Goal: Download file/media

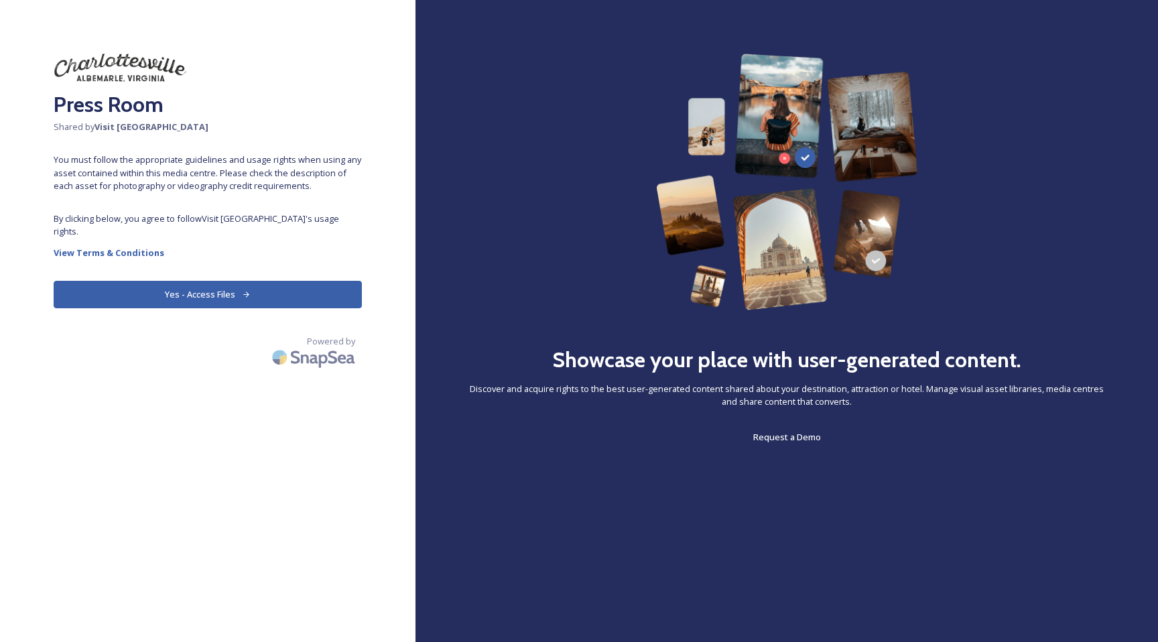
click at [212, 281] on button "Yes - Access Files" at bounding box center [208, 294] width 308 height 27
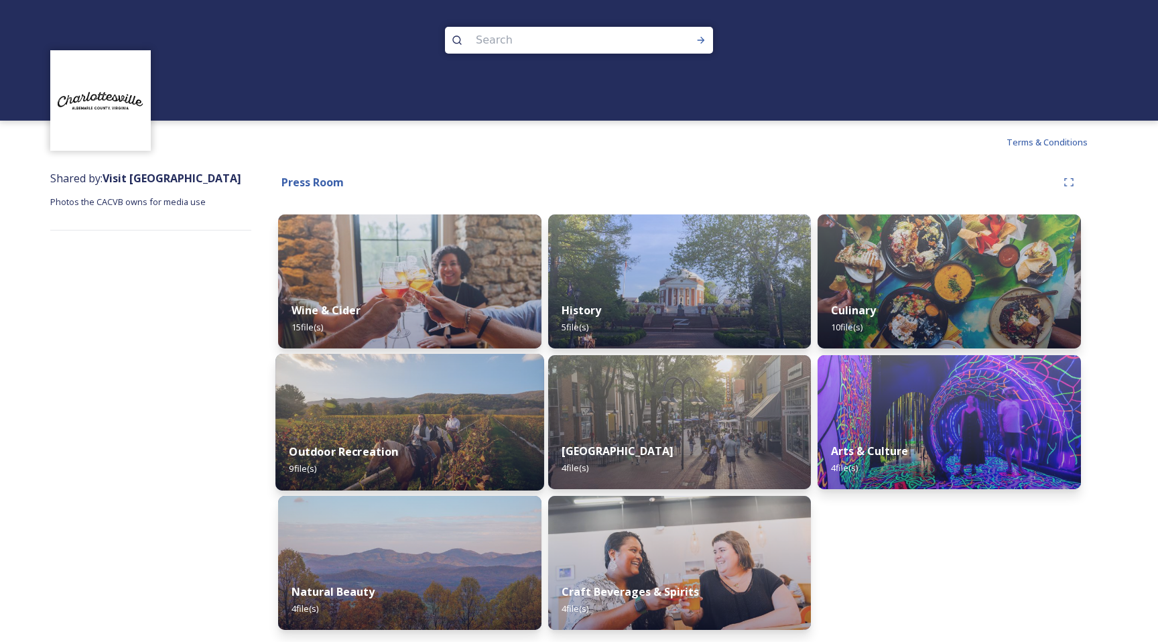
scroll to position [1, 0]
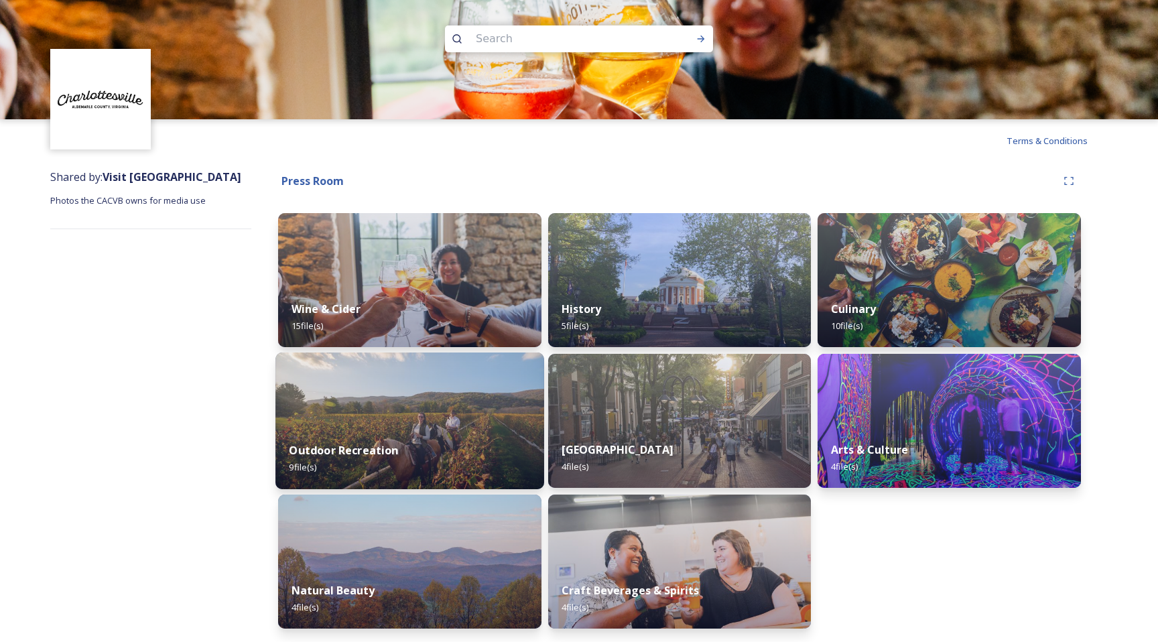
click at [475, 432] on div "Outdoor Recreation 9 file(s)" at bounding box center [409, 458] width 269 height 61
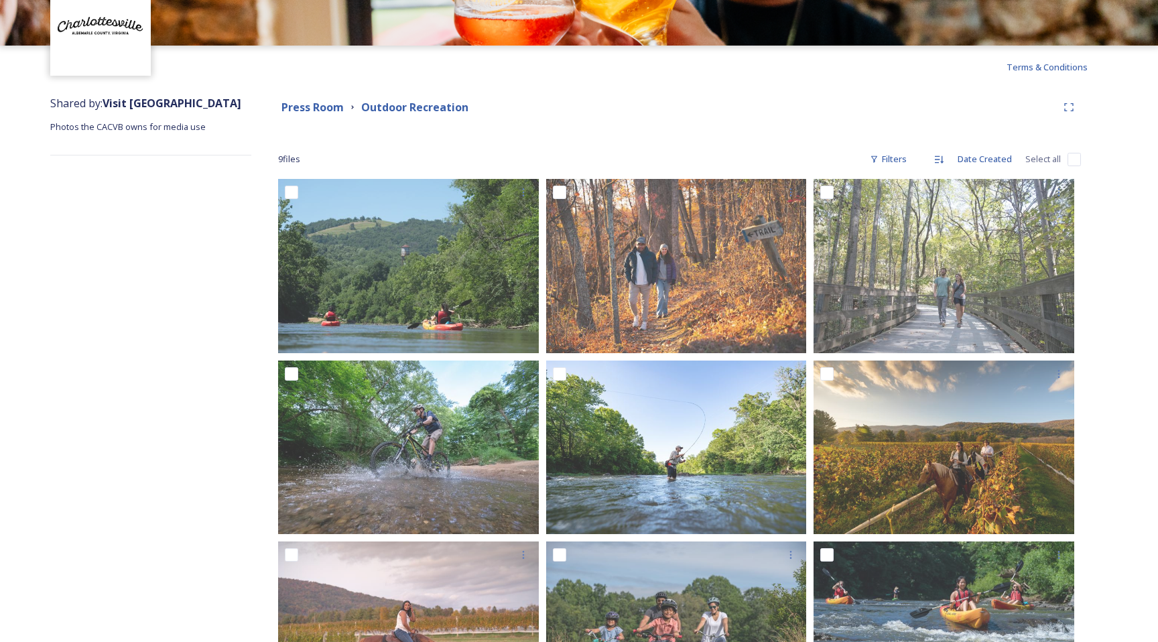
scroll to position [9, 0]
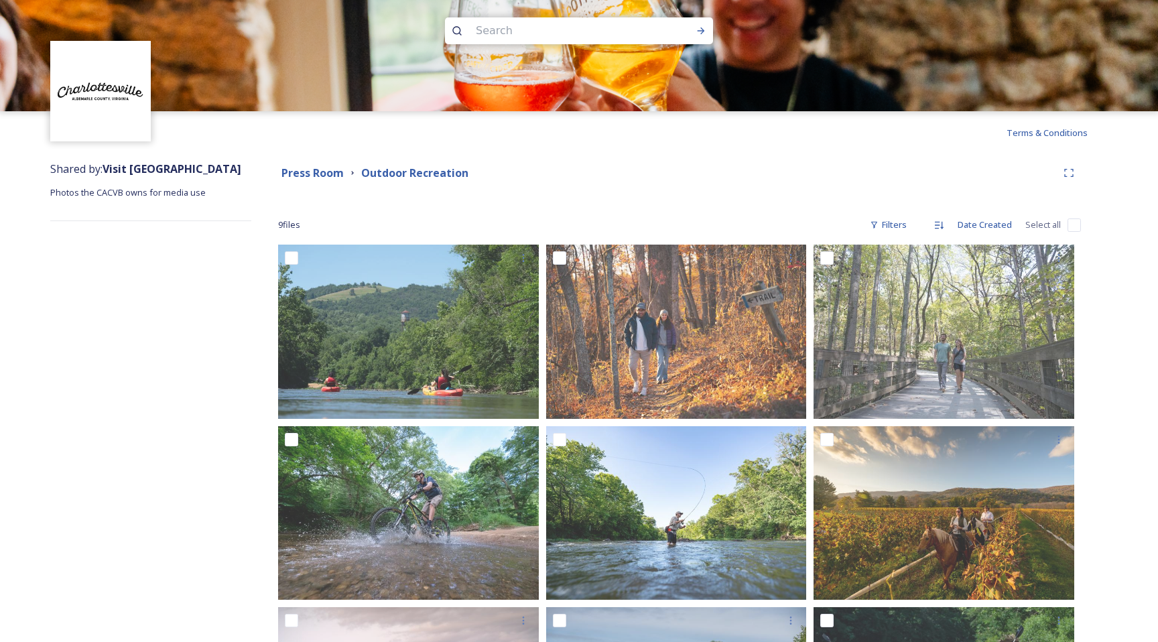
click at [1072, 223] on input "checkbox" at bounding box center [1073, 224] width 13 height 13
checkbox input "true"
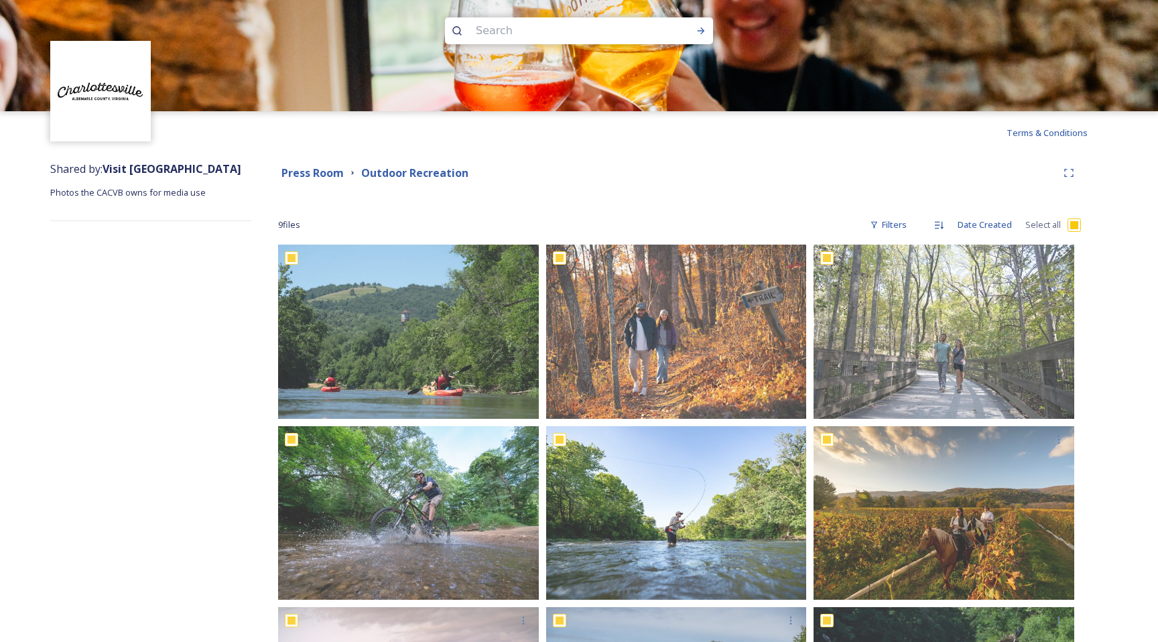
checkbox input "true"
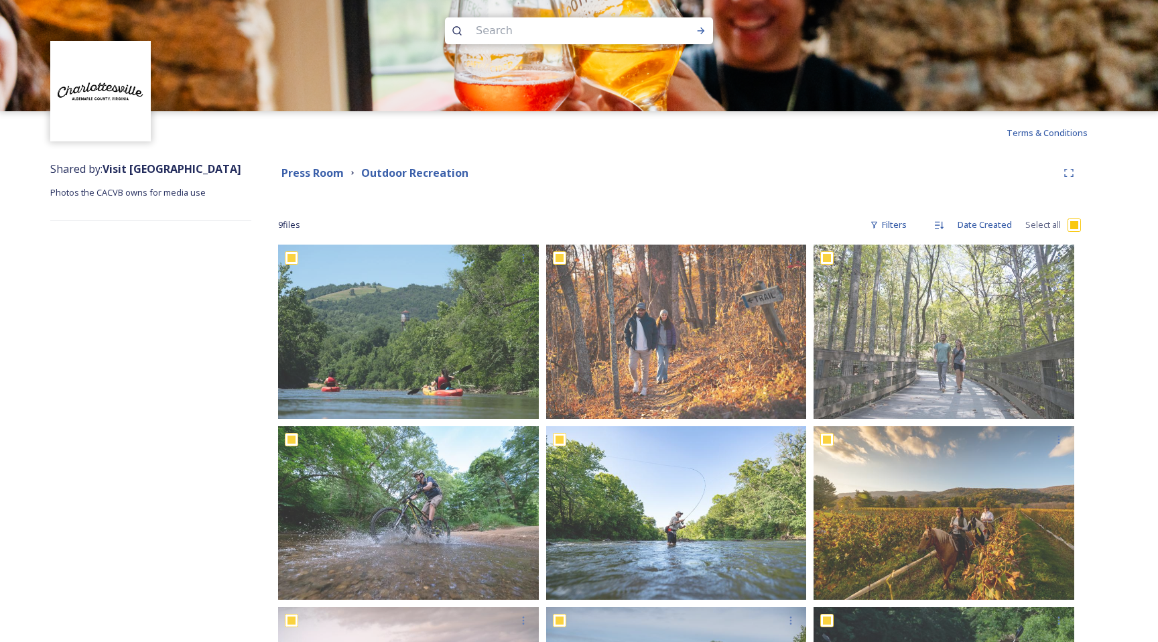
checkbox input "true"
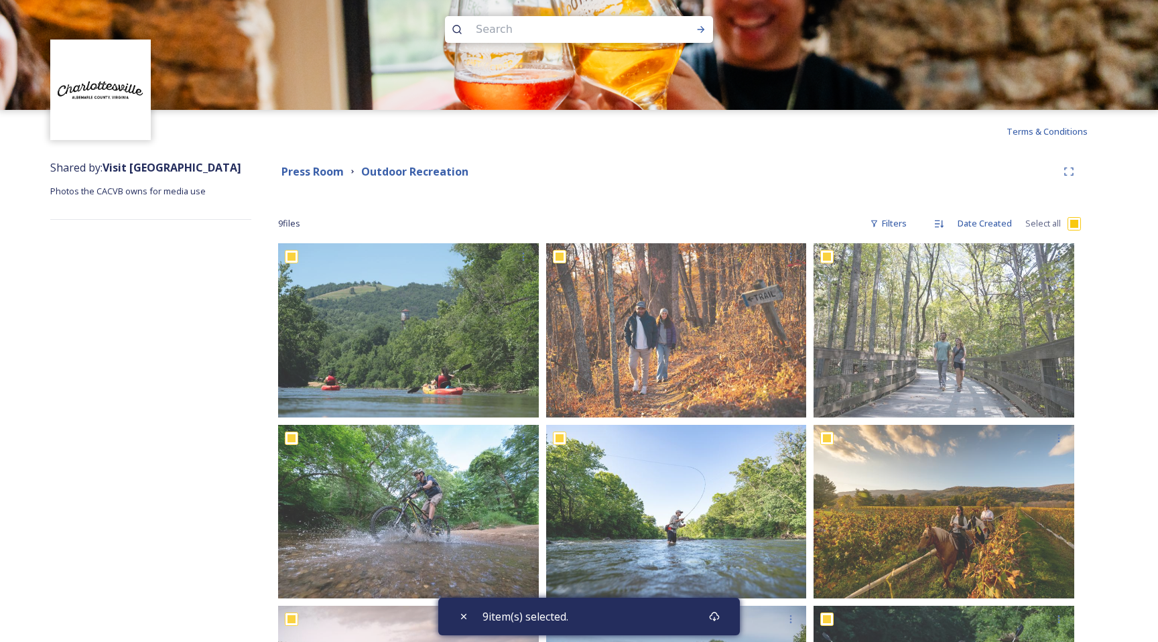
scroll to position [0, 0]
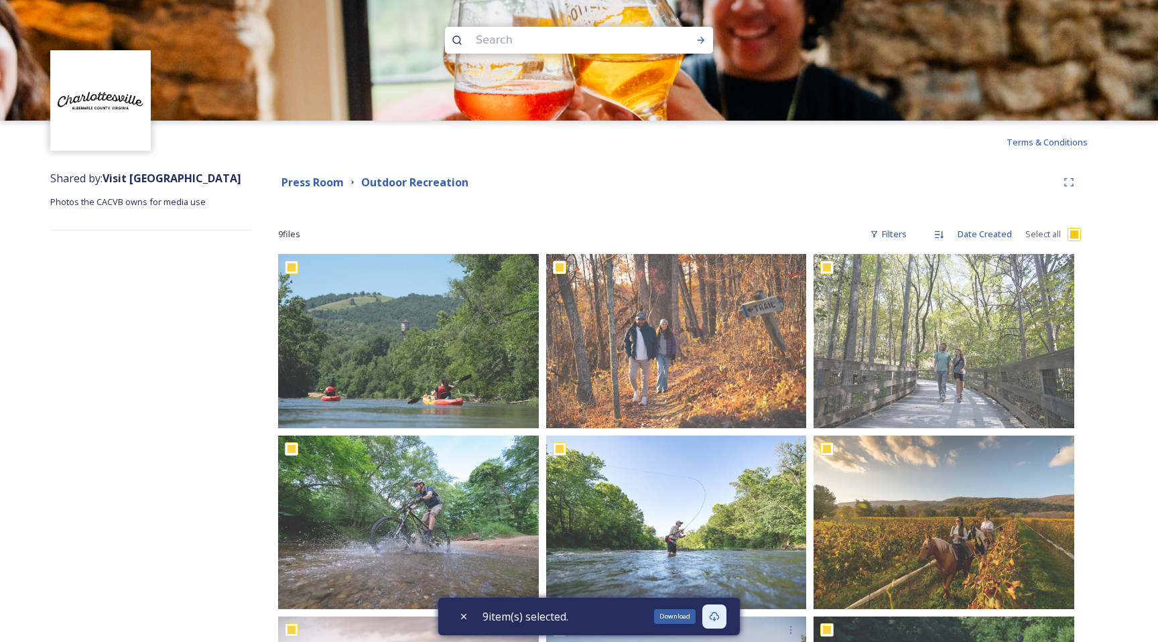
click at [719, 617] on icon at bounding box center [714, 616] width 11 height 11
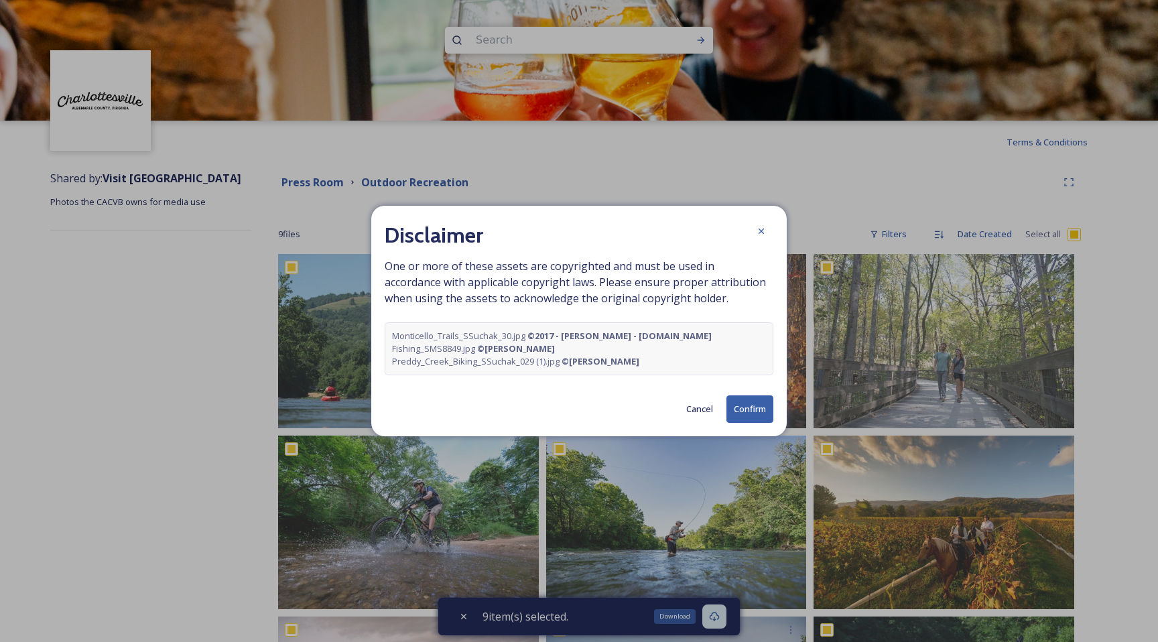
click at [760, 414] on button "Confirm" at bounding box center [749, 408] width 47 height 27
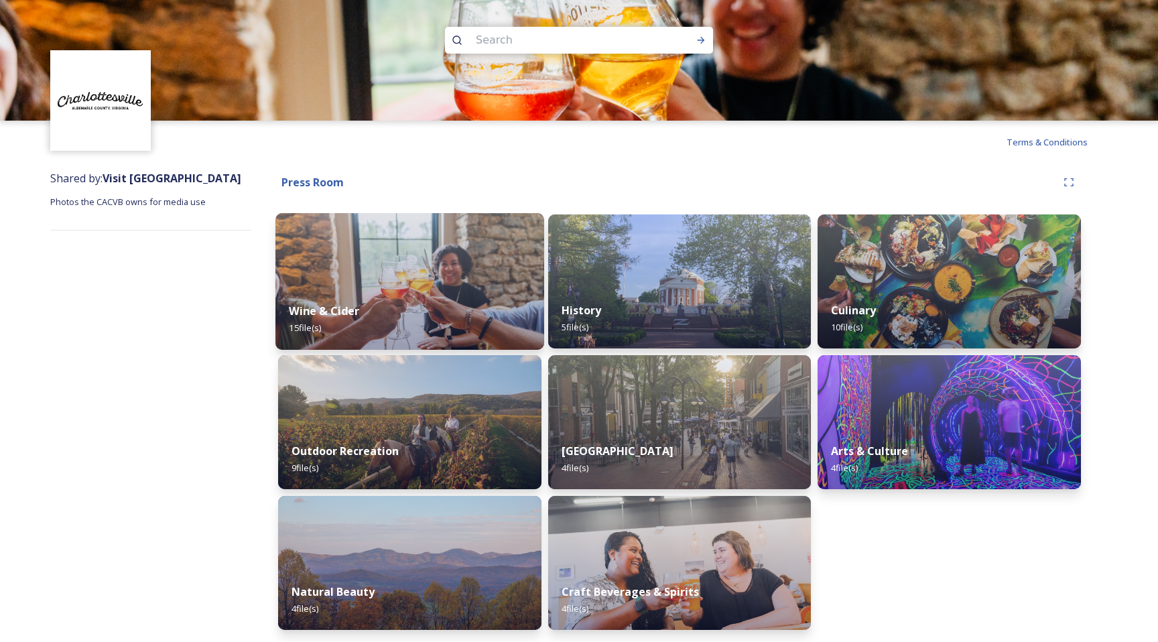
click at [413, 262] on img at bounding box center [409, 281] width 269 height 137
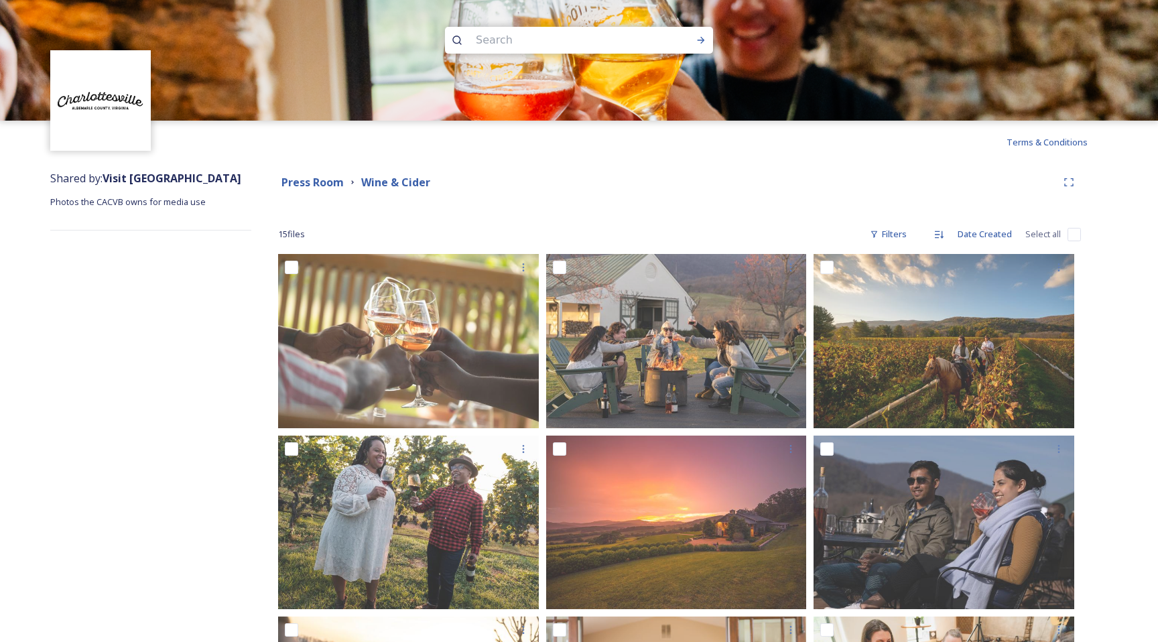
click at [1069, 236] on input "checkbox" at bounding box center [1073, 234] width 13 height 13
checkbox input "true"
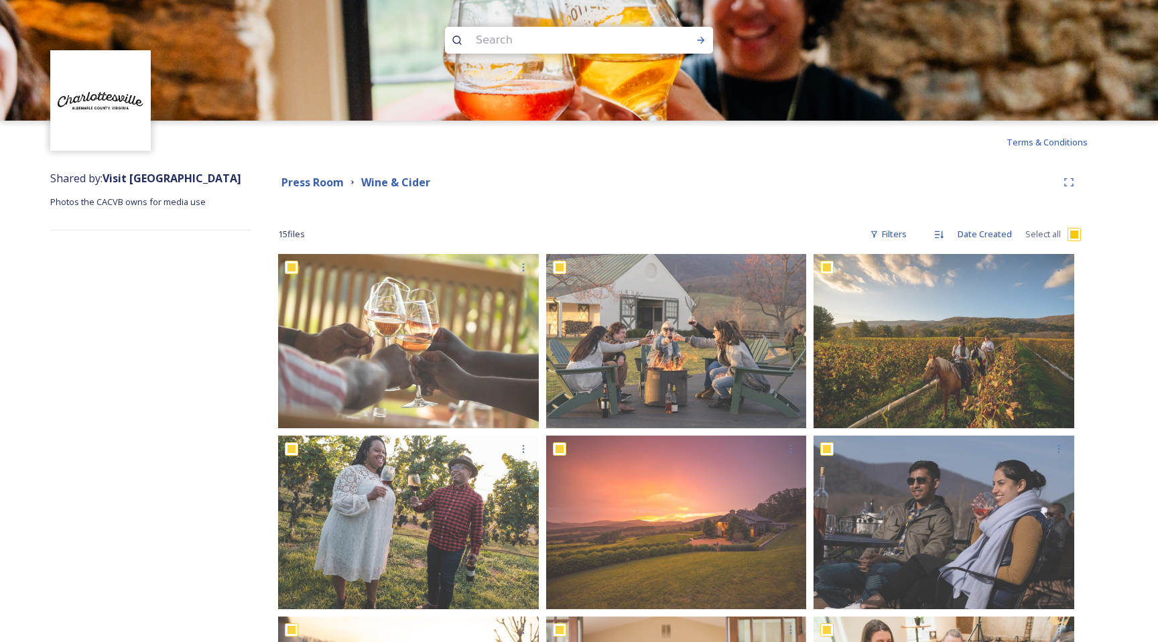
checkbox input "true"
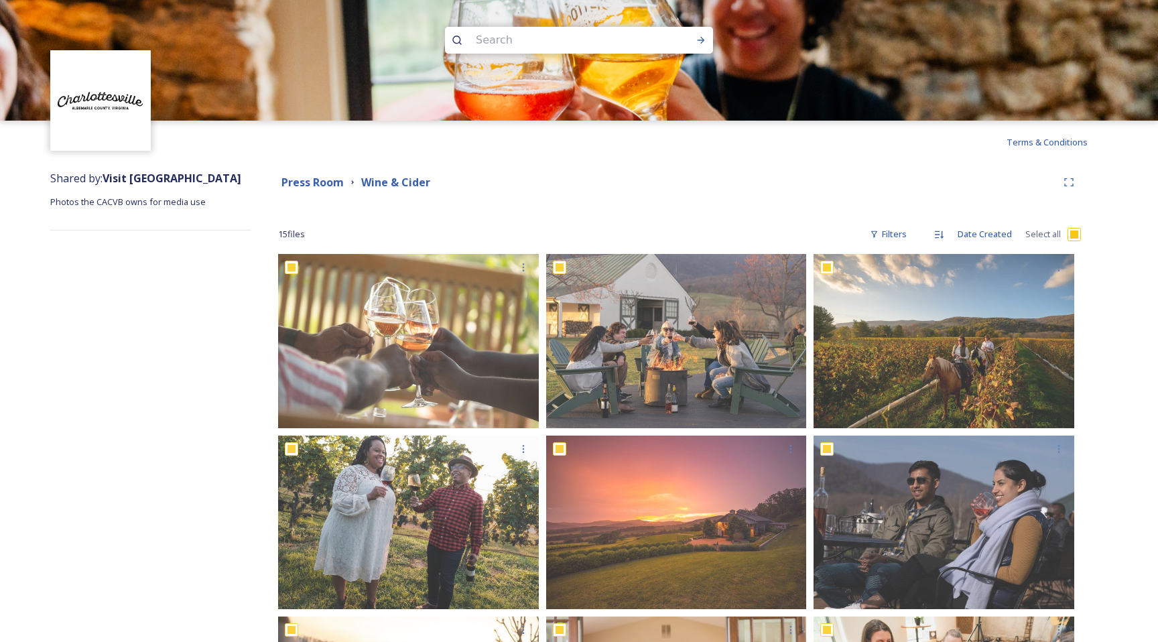
checkbox input "true"
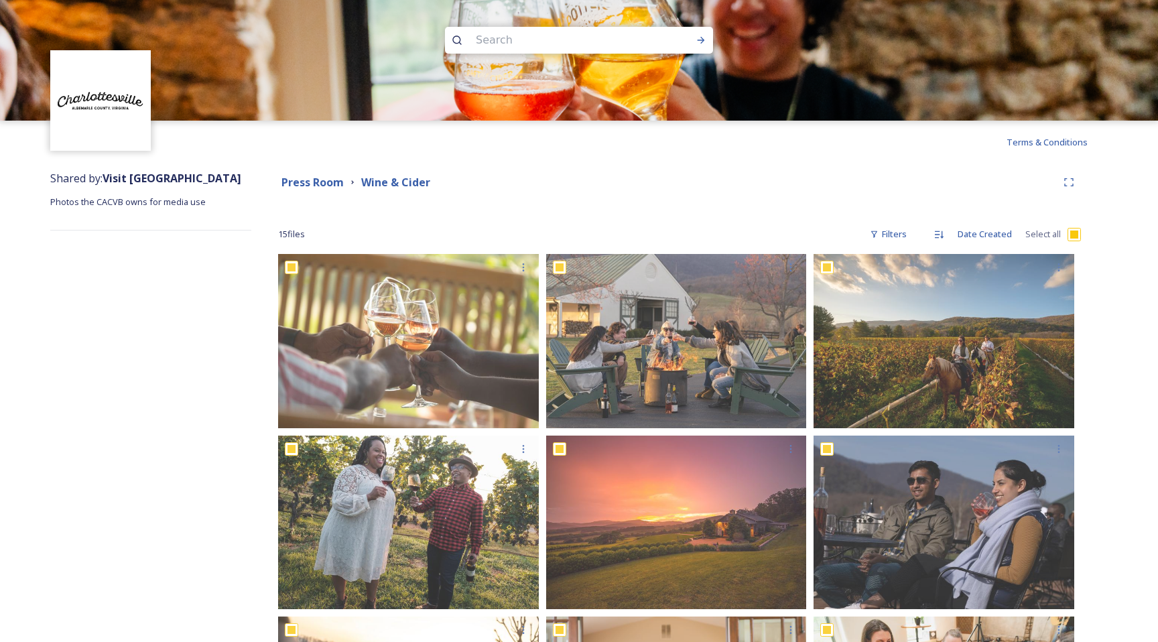
checkbox input "true"
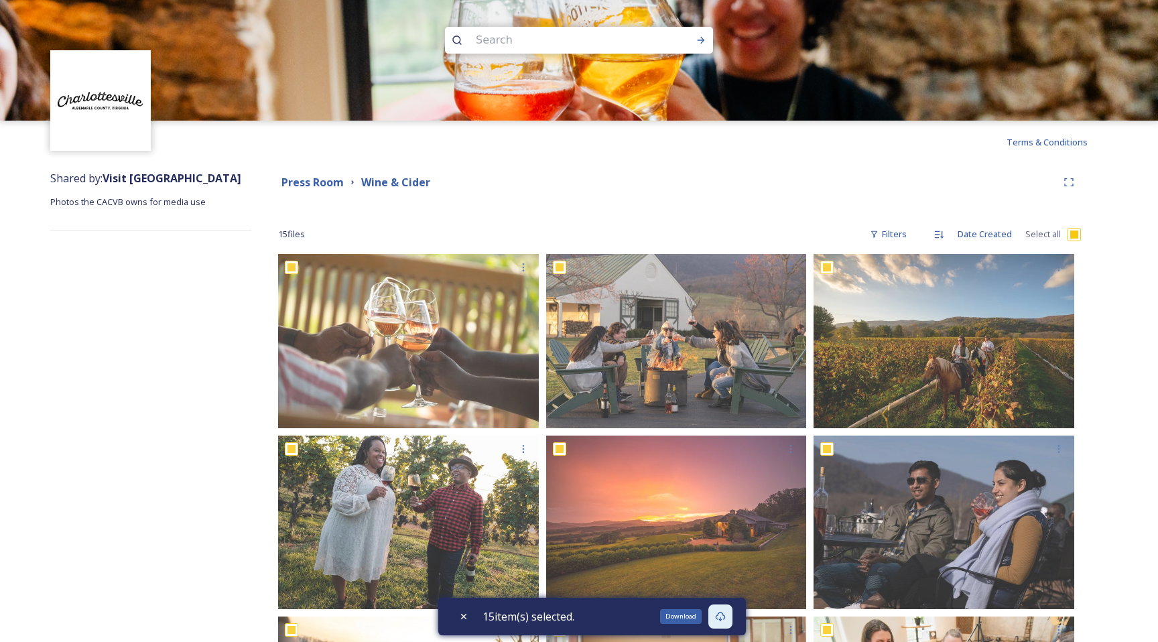
click at [726, 617] on icon at bounding box center [720, 616] width 11 height 11
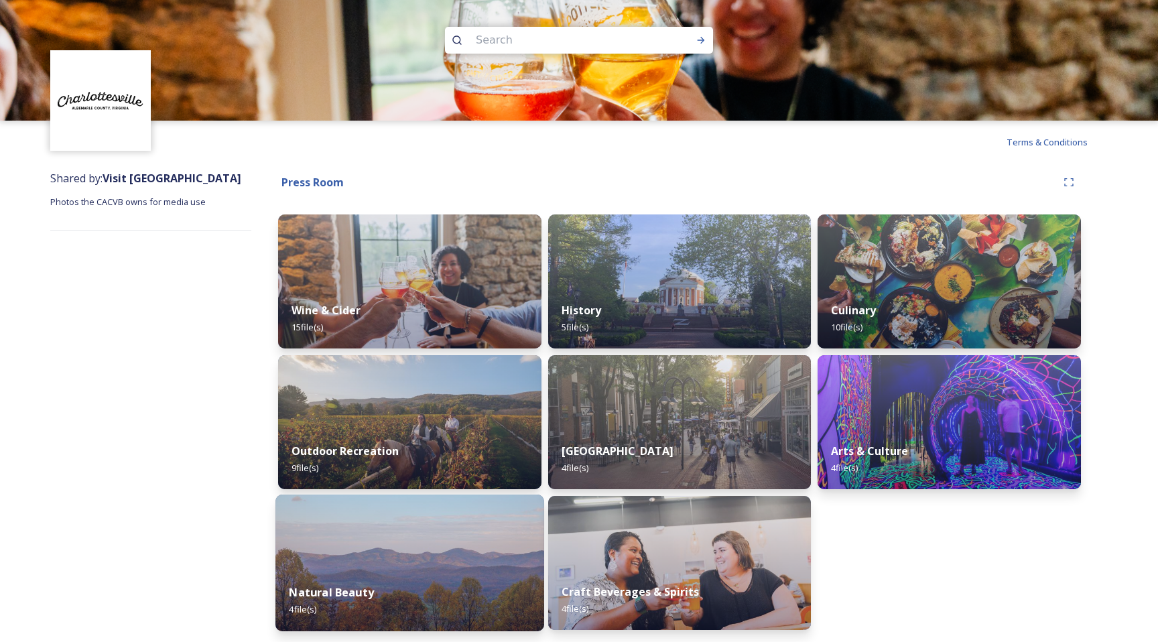
scroll to position [1, 0]
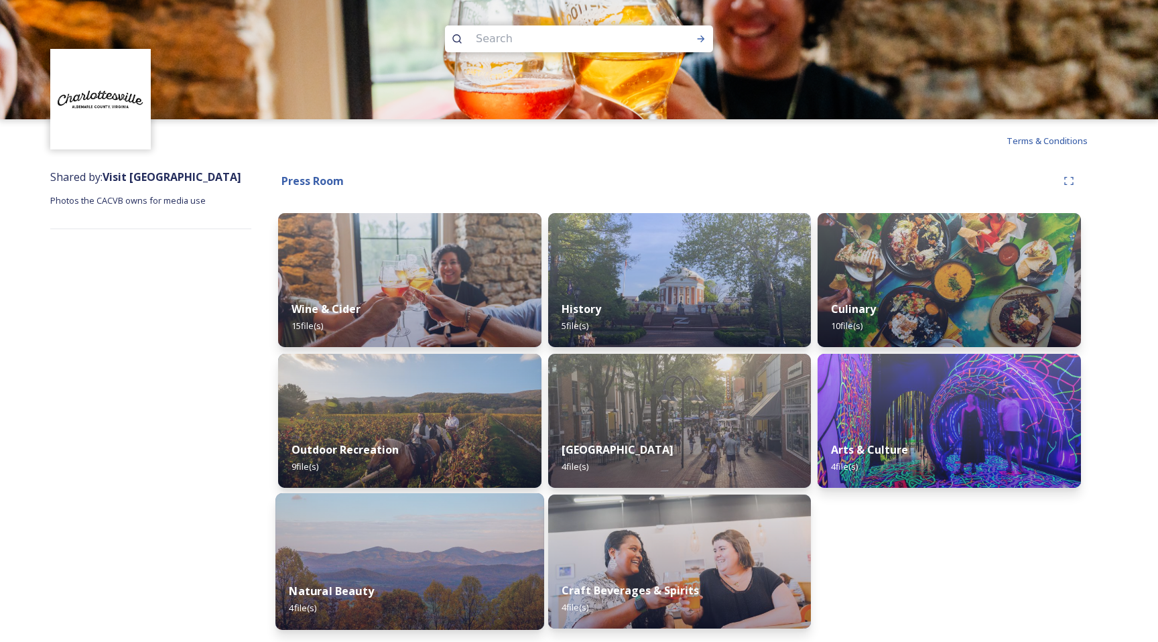
click at [470, 545] on img at bounding box center [409, 561] width 269 height 137
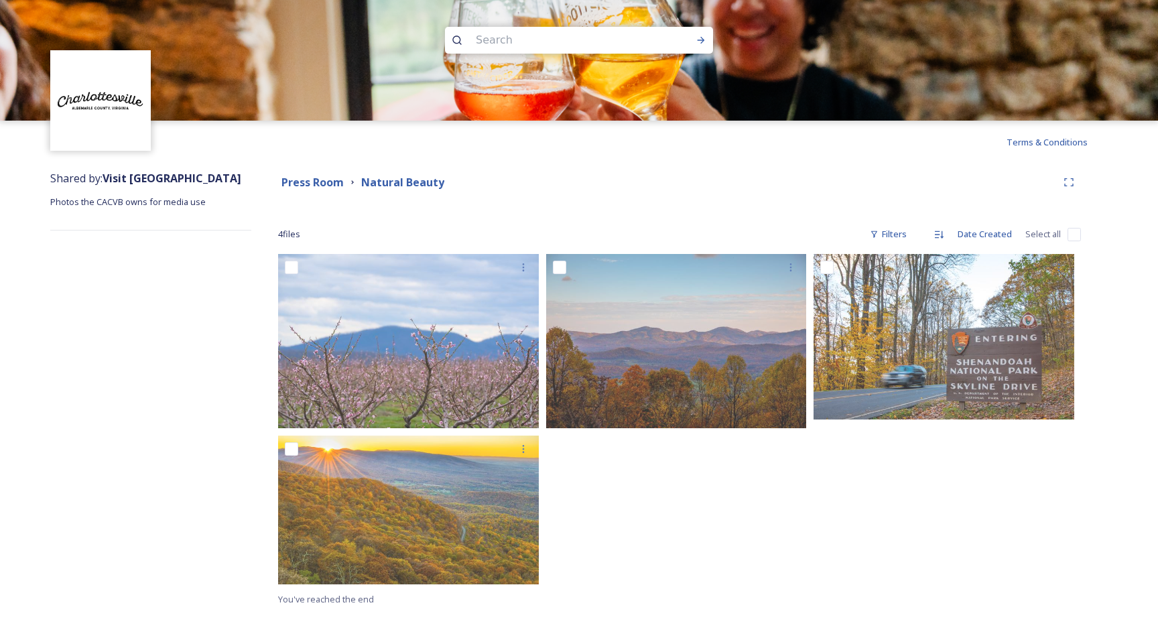
click at [903, 513] on div at bounding box center [947, 422] width 267 height 337
click at [1070, 235] on input "checkbox" at bounding box center [1073, 234] width 13 height 13
checkbox input "true"
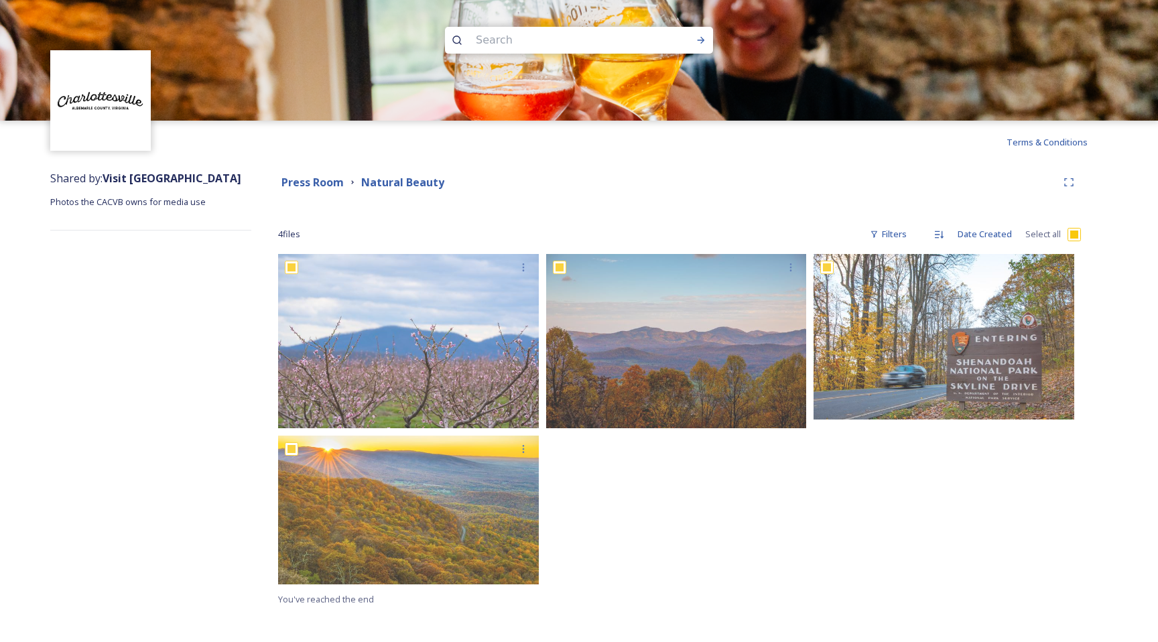
checkbox input "true"
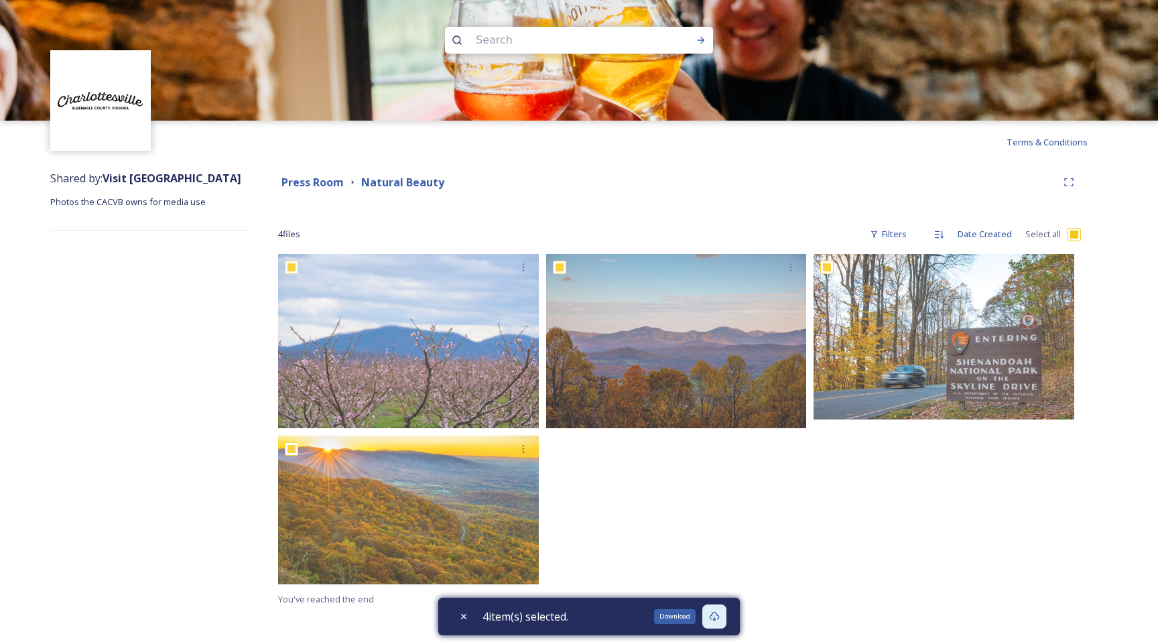
click at [720, 617] on icon at bounding box center [714, 616] width 11 height 11
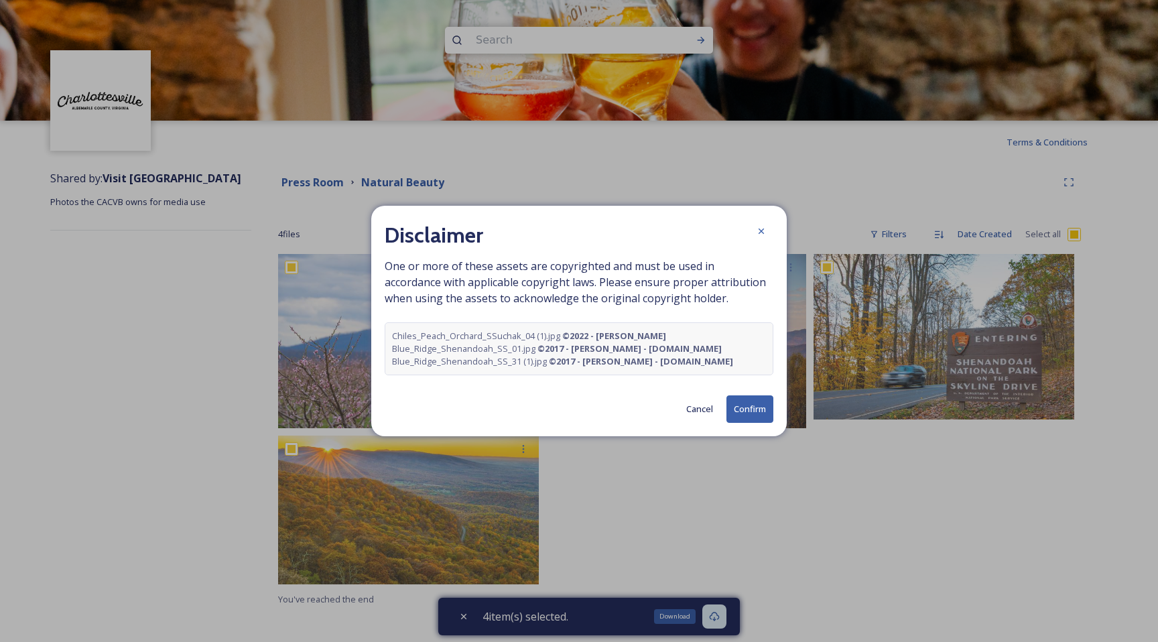
click at [751, 405] on button "Confirm" at bounding box center [749, 408] width 47 height 27
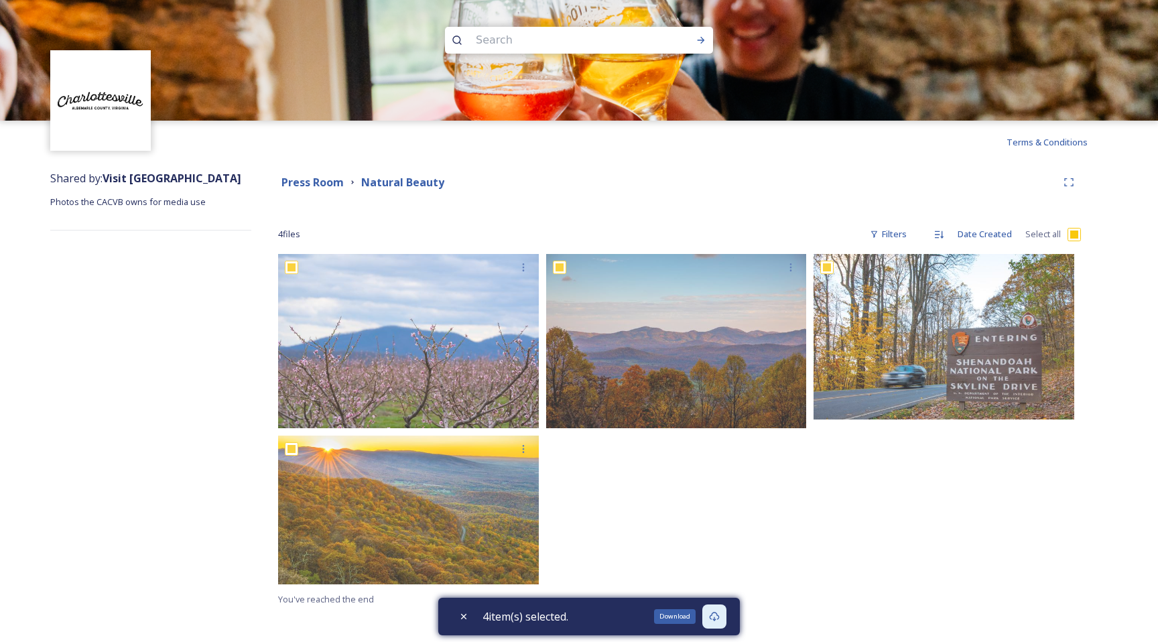
click at [84, 344] on div "Shared by: Visit [GEOGRAPHIC_DATA] Photos the CACVB owns for media use" at bounding box center [150, 389] width 201 height 450
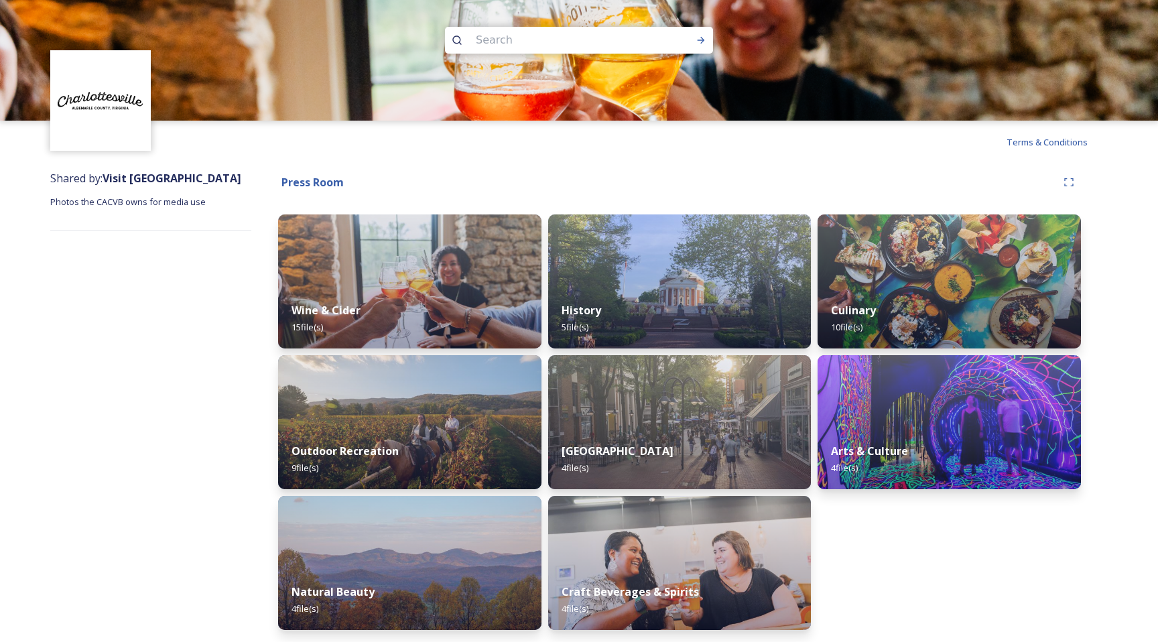
click at [206, 279] on div "Shared by: Visit [GEOGRAPHIC_DATA] Photos the CACVB owns for media use" at bounding box center [150, 404] width 201 height 480
click at [108, 103] on img at bounding box center [100, 100] width 97 height 97
click at [157, 270] on div "Shared by: Visit [GEOGRAPHIC_DATA] Photos the CACVB owns for media use" at bounding box center [150, 404] width 201 height 480
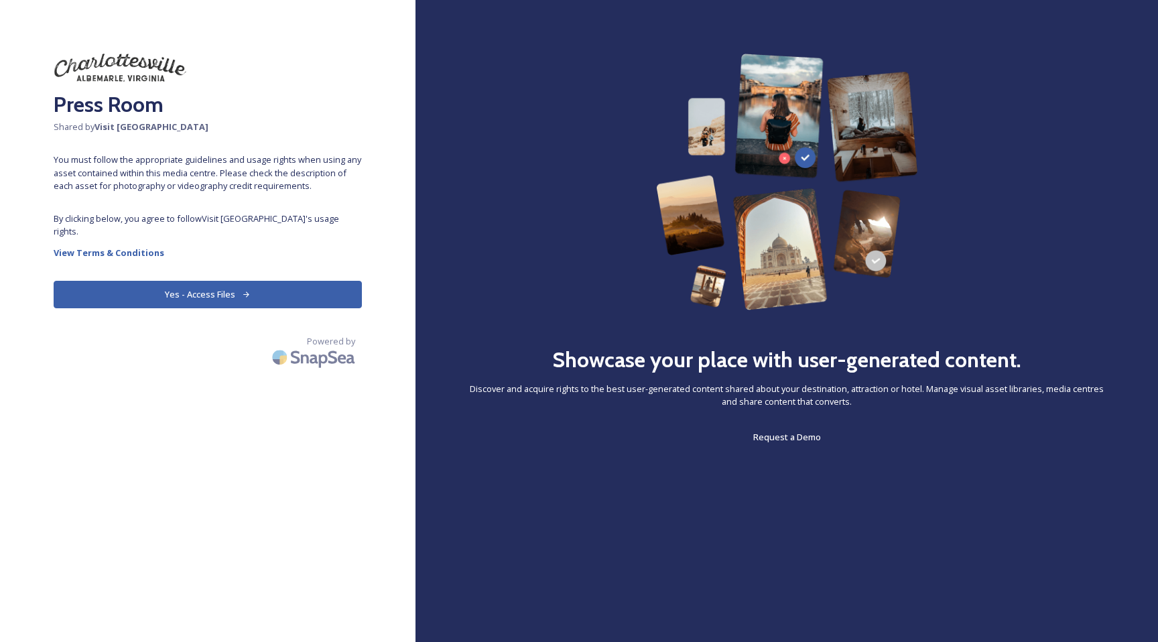
click at [247, 292] on icon at bounding box center [246, 294] width 6 height 5
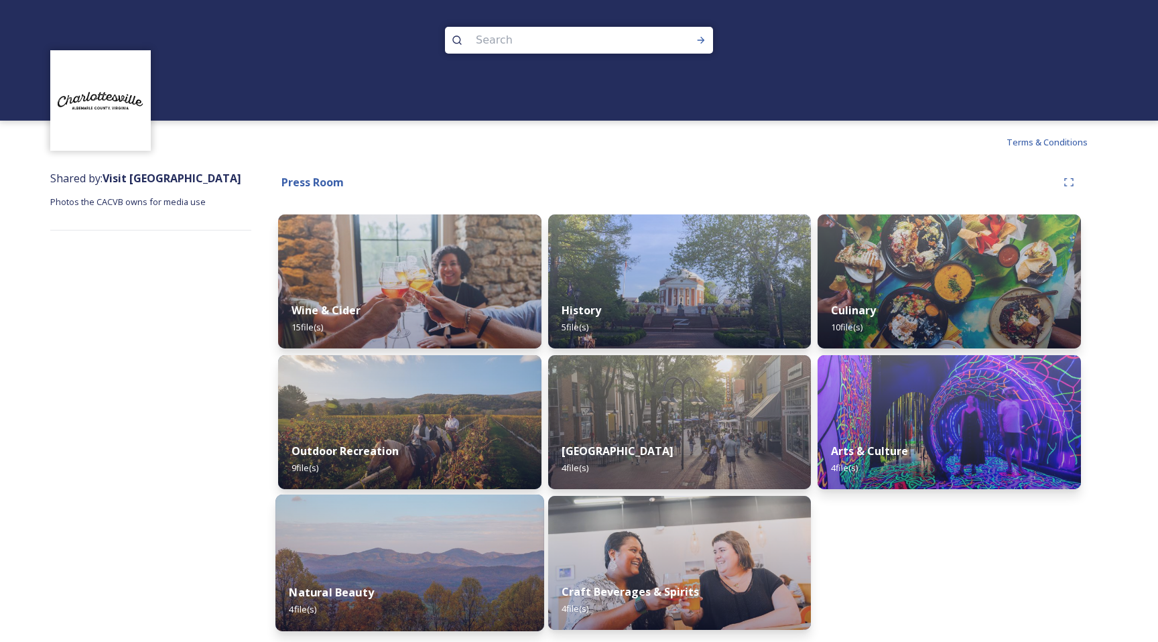
scroll to position [1, 0]
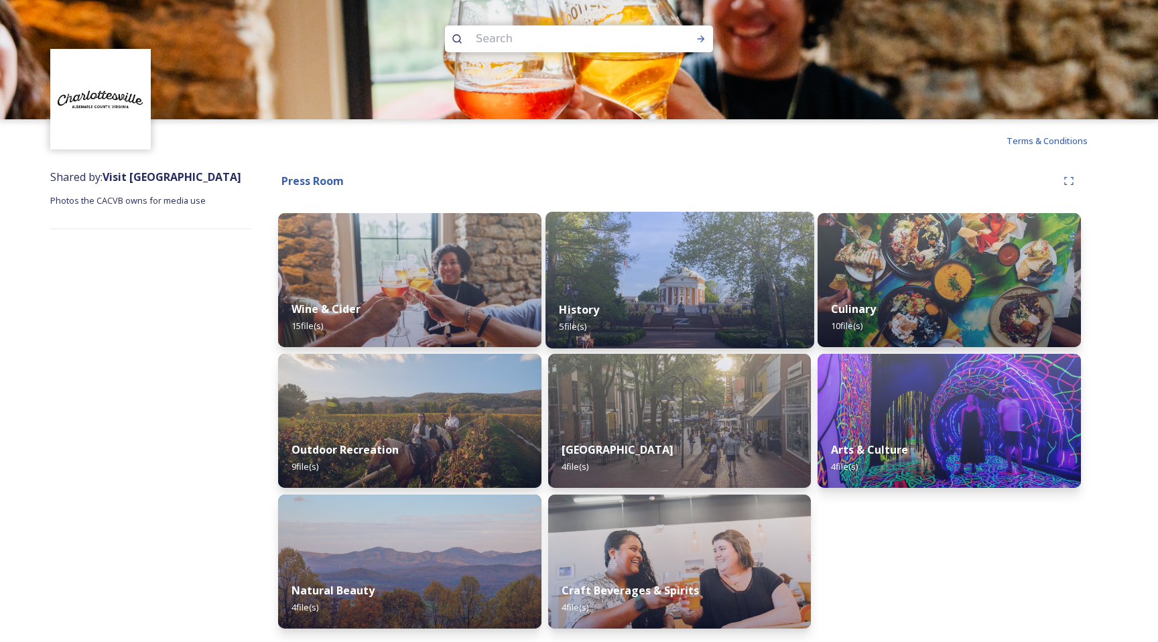
click at [669, 277] on img at bounding box center [679, 280] width 269 height 137
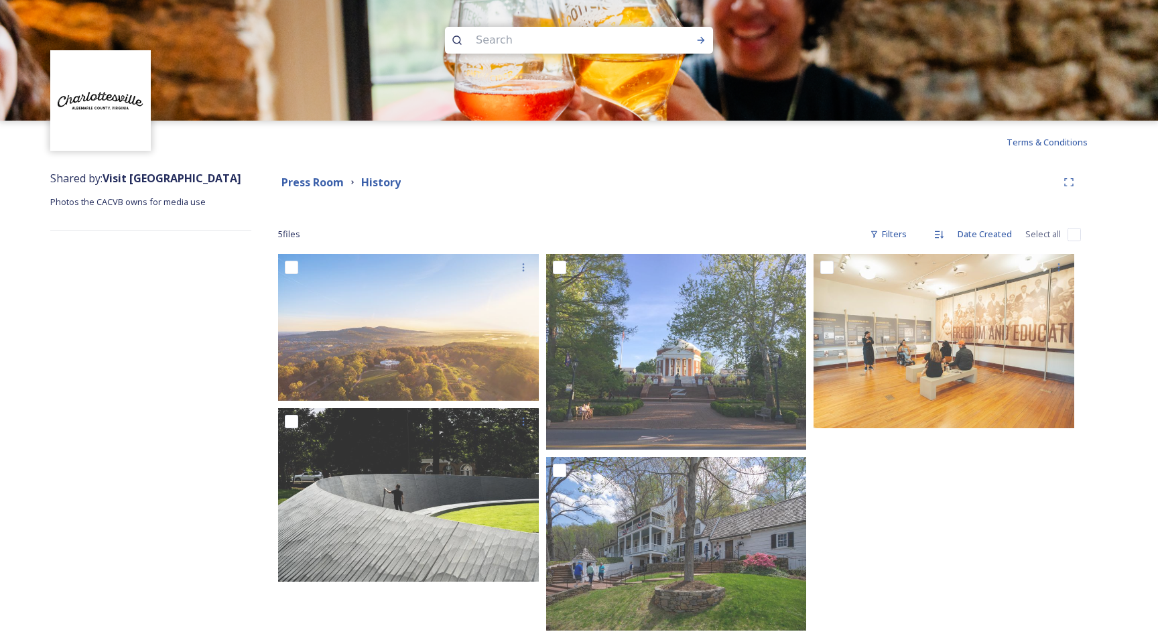
click at [1072, 233] on input "checkbox" at bounding box center [1073, 234] width 13 height 13
checkbox input "true"
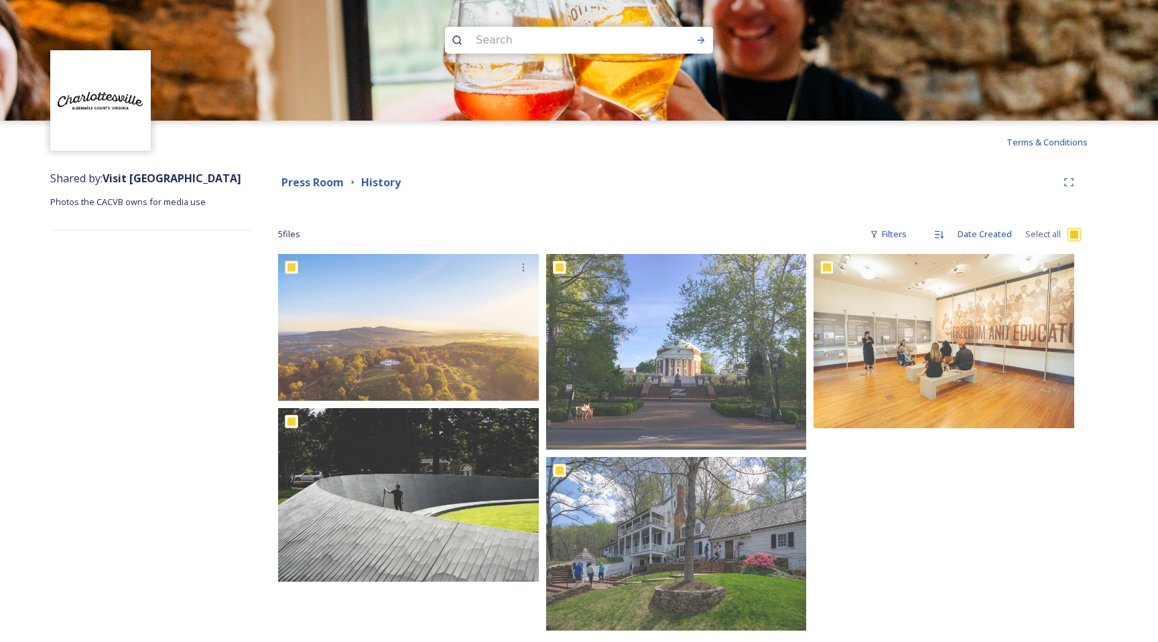
checkbox input "true"
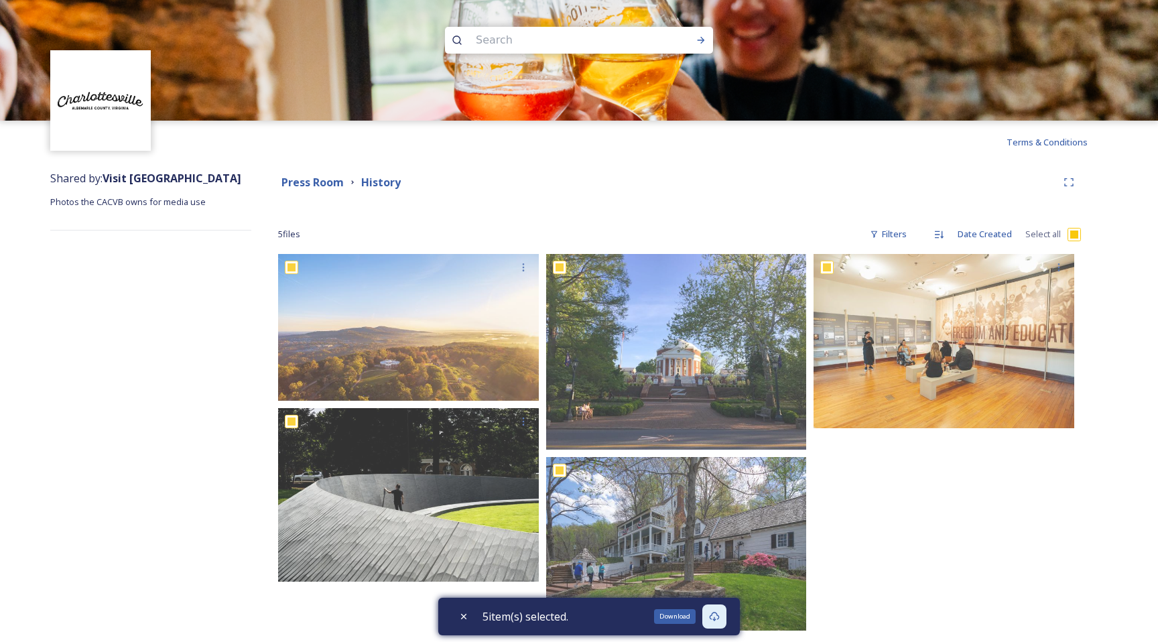
click at [715, 617] on icon at bounding box center [714, 616] width 11 height 11
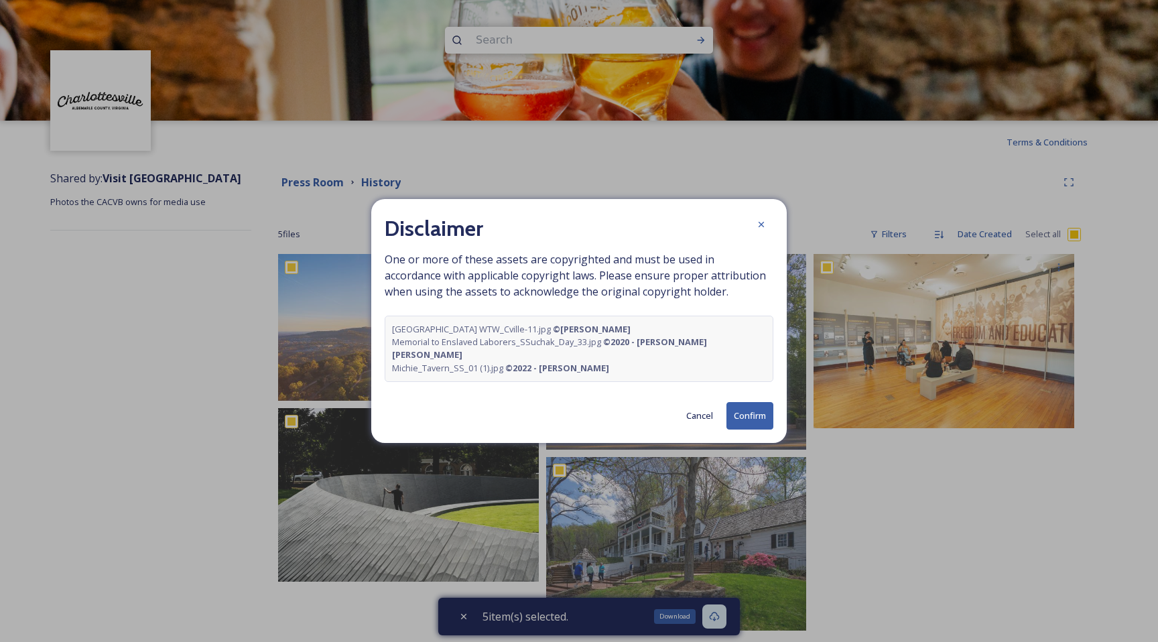
click at [755, 407] on button "Confirm" at bounding box center [749, 415] width 47 height 27
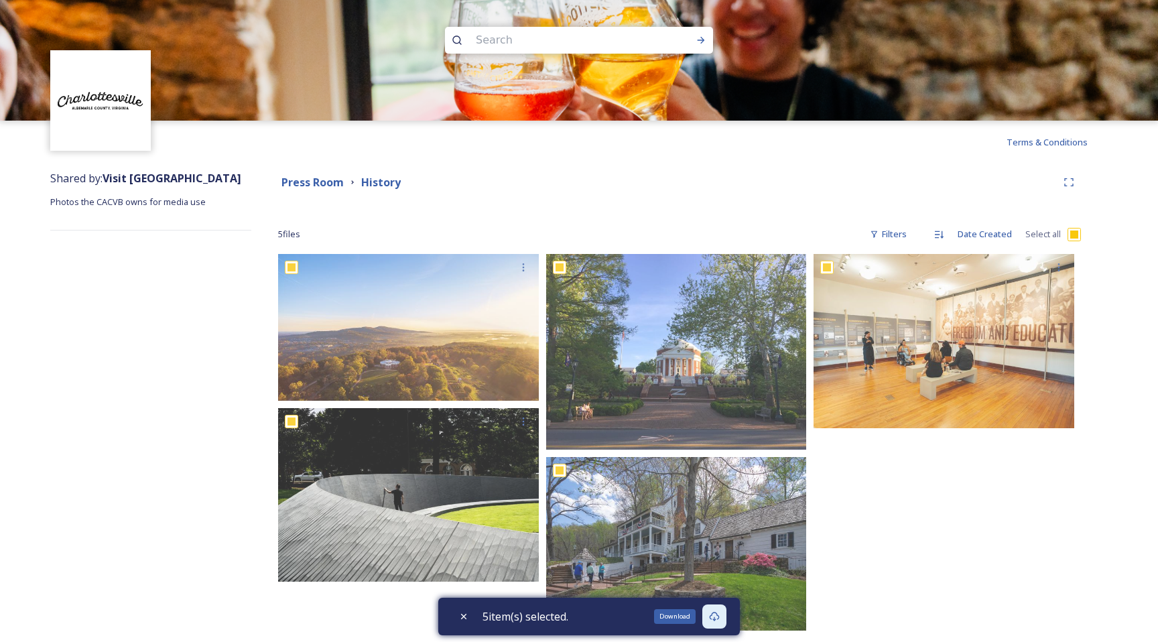
click at [171, 253] on div "Shared by: Visit [GEOGRAPHIC_DATA] Photos the CACVB owns for media use" at bounding box center [150, 412] width 201 height 497
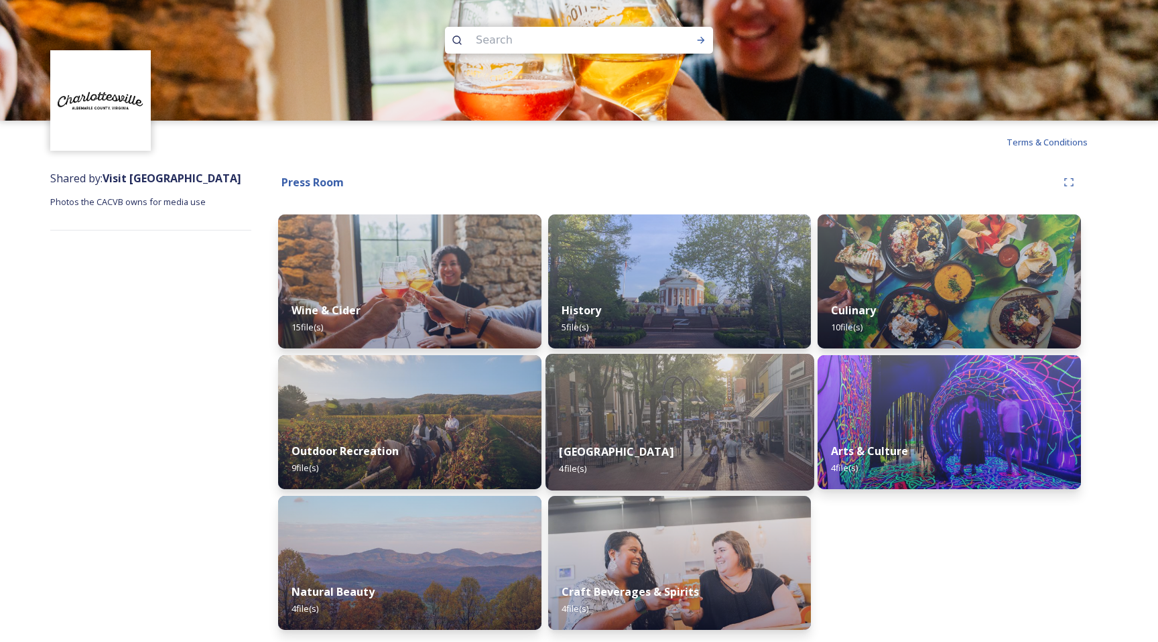
click at [714, 413] on img at bounding box center [679, 422] width 269 height 137
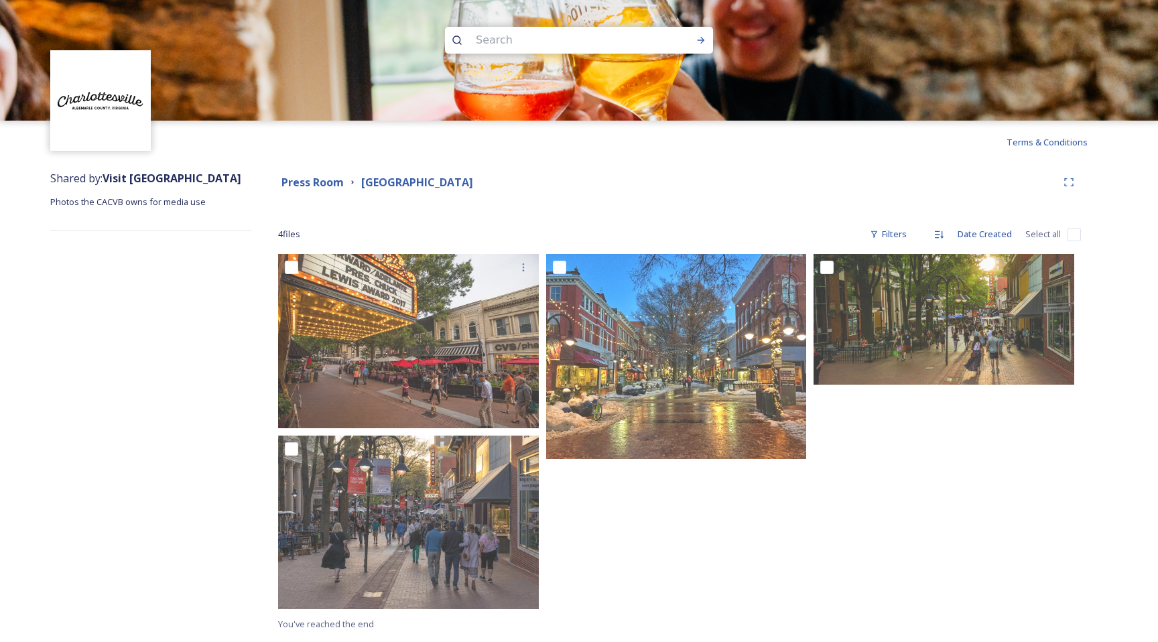
click at [1076, 234] on input "checkbox" at bounding box center [1073, 234] width 13 height 13
checkbox input "true"
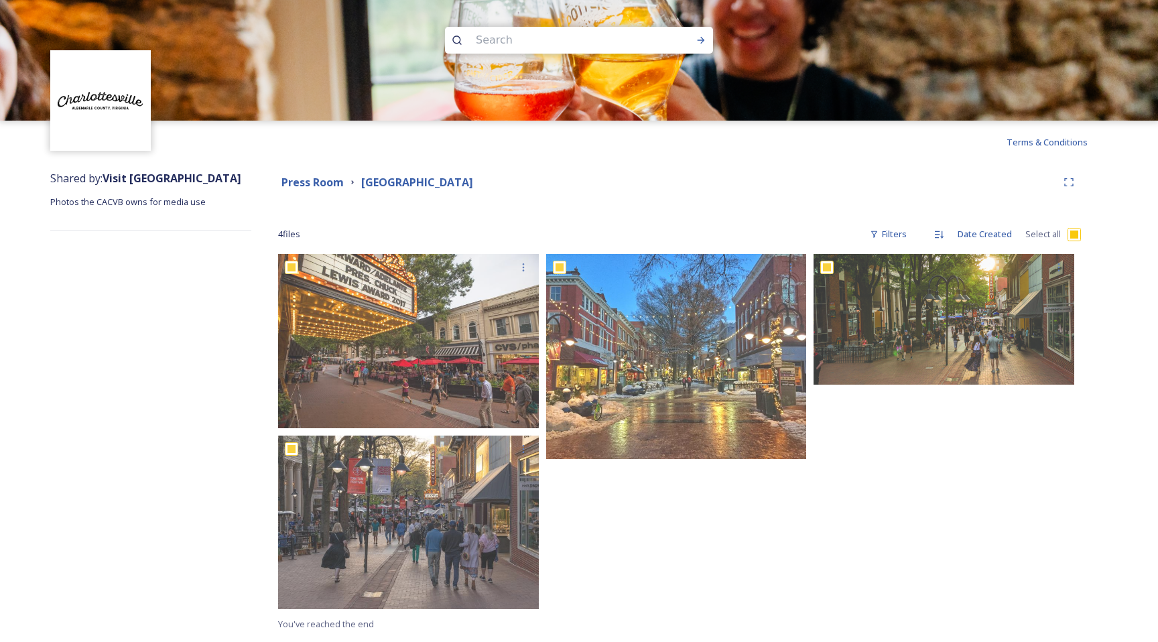
checkbox input "true"
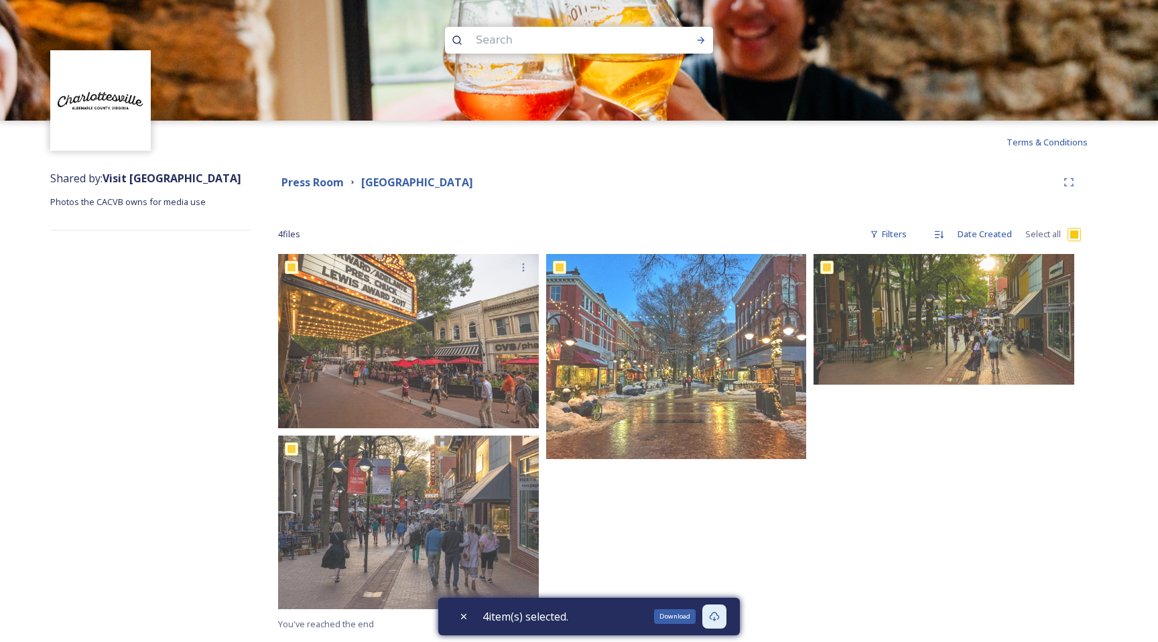
click at [719, 619] on icon at bounding box center [715, 616] width 10 height 9
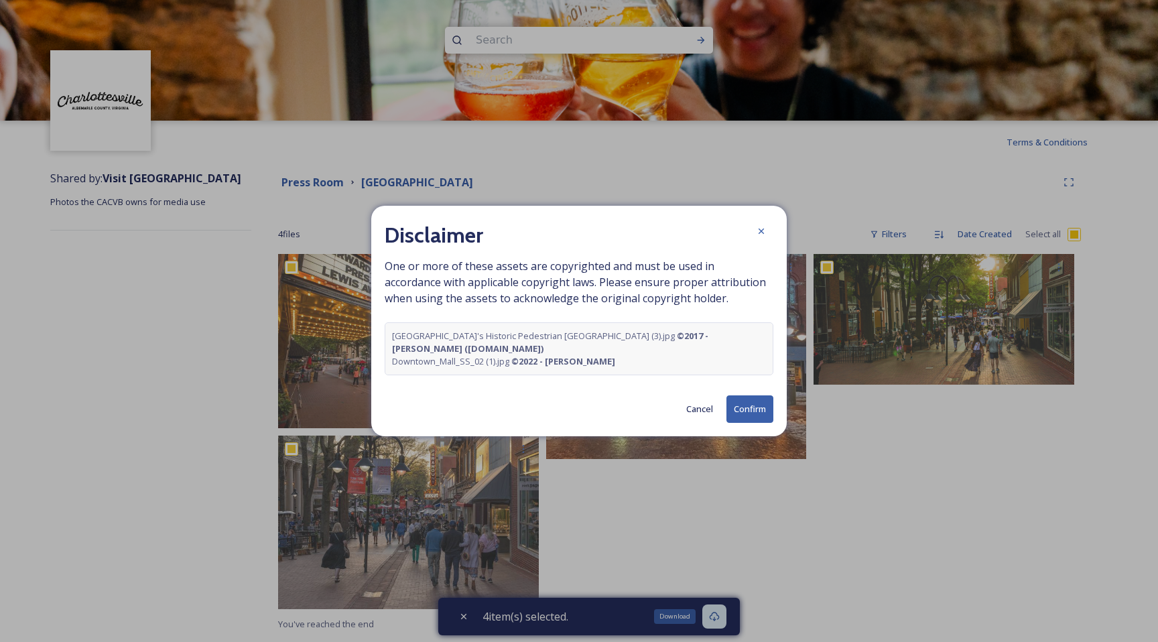
click at [749, 403] on button "Confirm" at bounding box center [749, 408] width 47 height 27
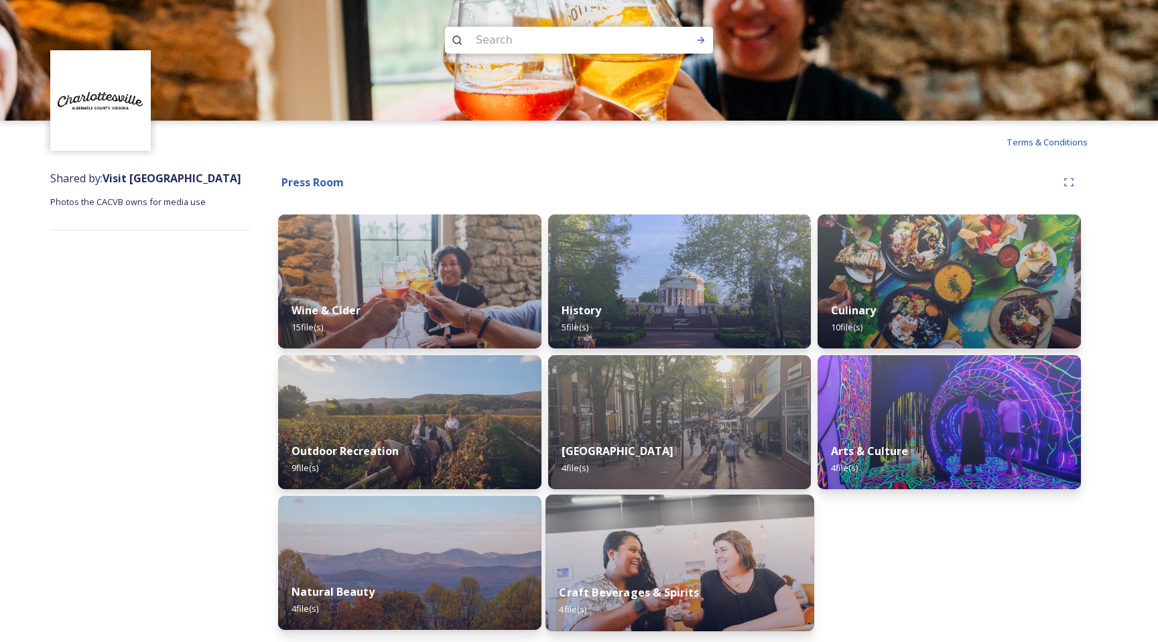
click at [720, 547] on img at bounding box center [679, 563] width 269 height 137
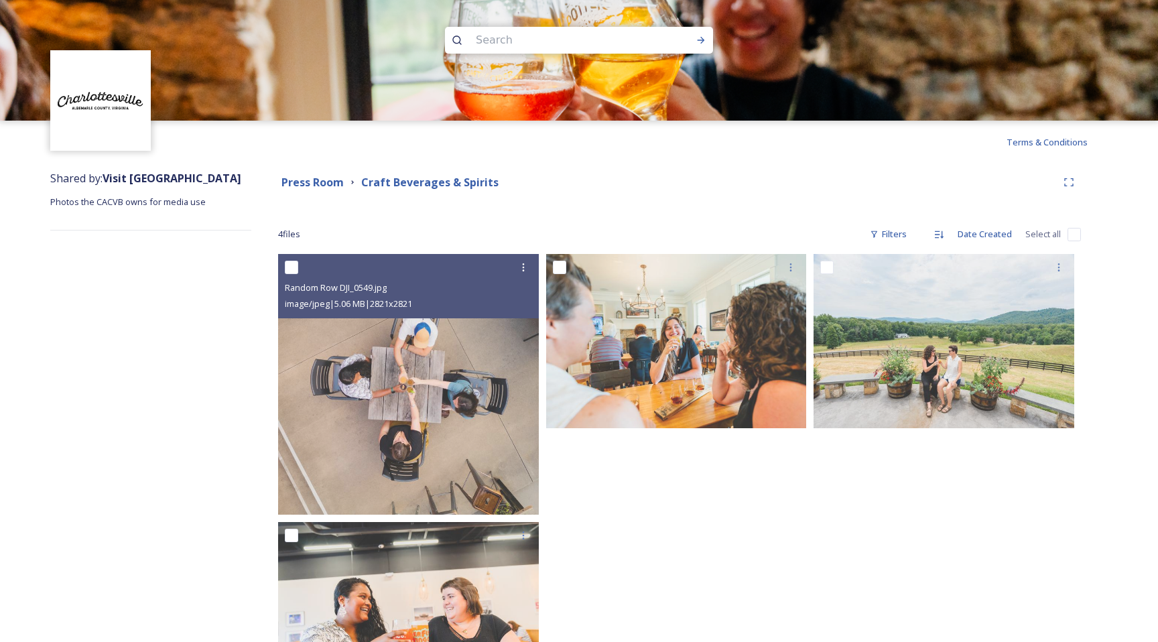
scroll to position [83, 0]
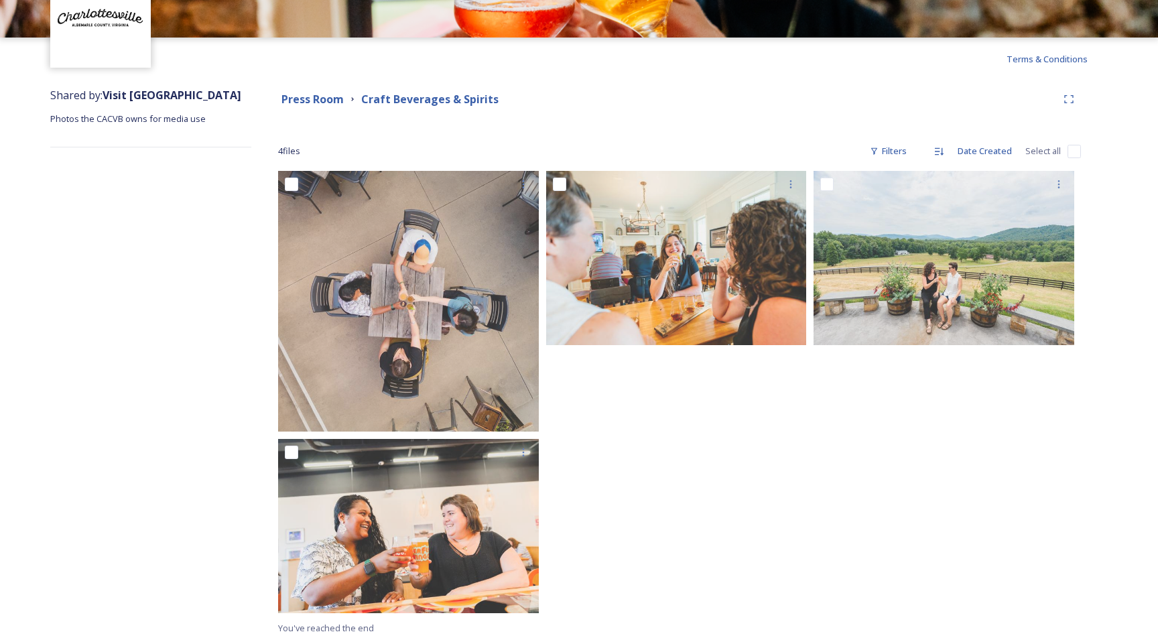
click at [1074, 154] on input "checkbox" at bounding box center [1073, 151] width 13 height 13
checkbox input "true"
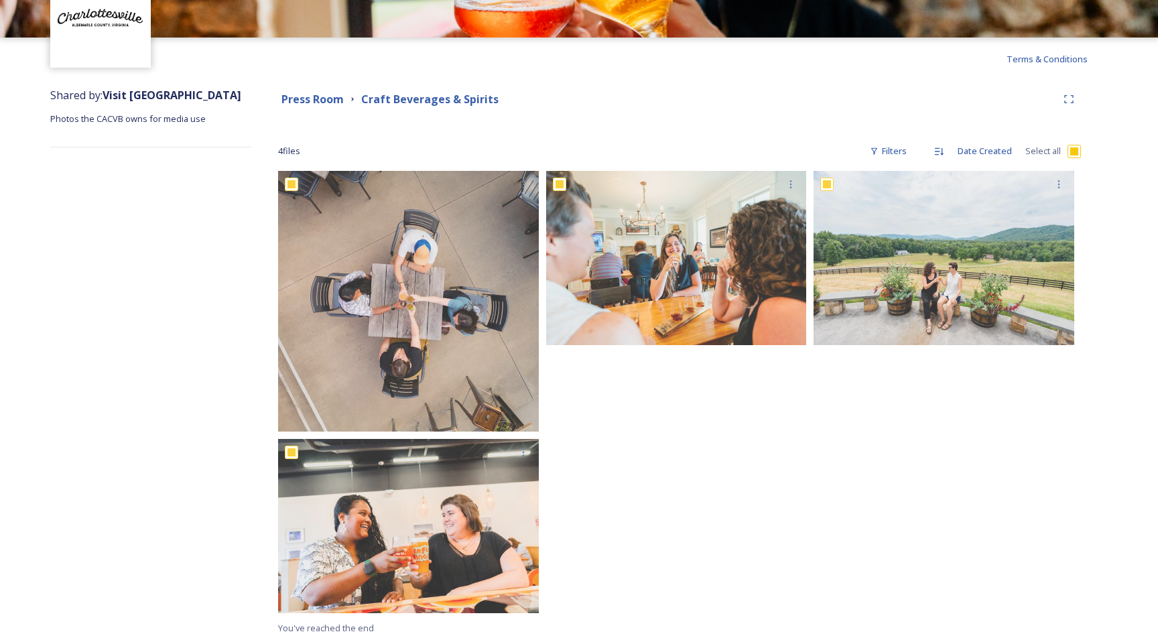
checkbox input "true"
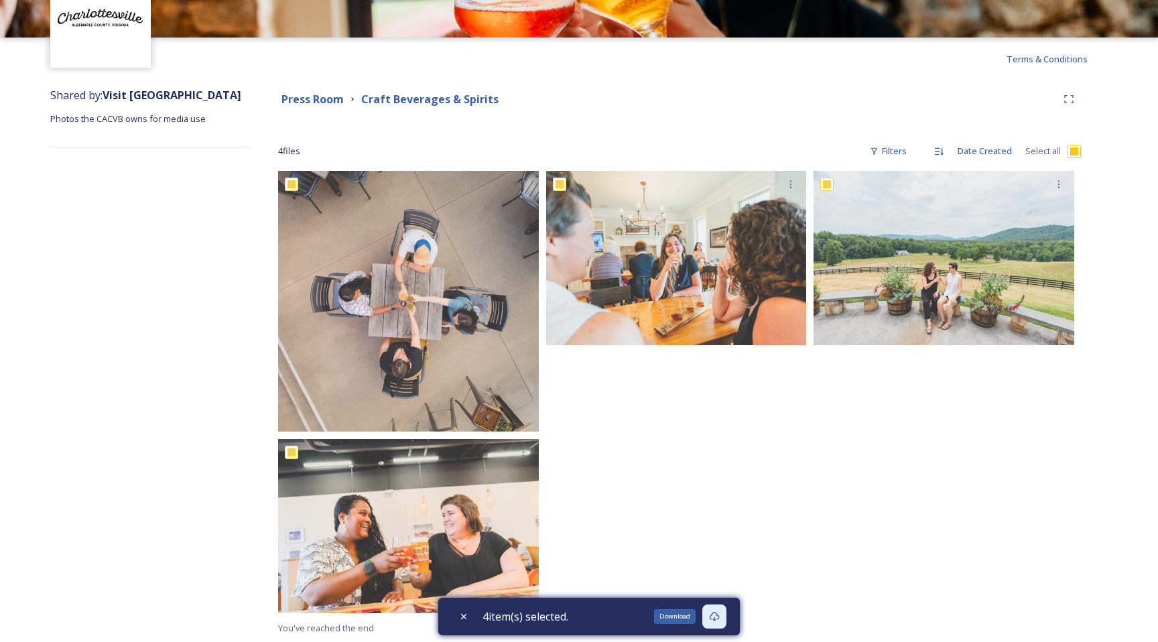
click at [720, 617] on icon at bounding box center [714, 616] width 11 height 11
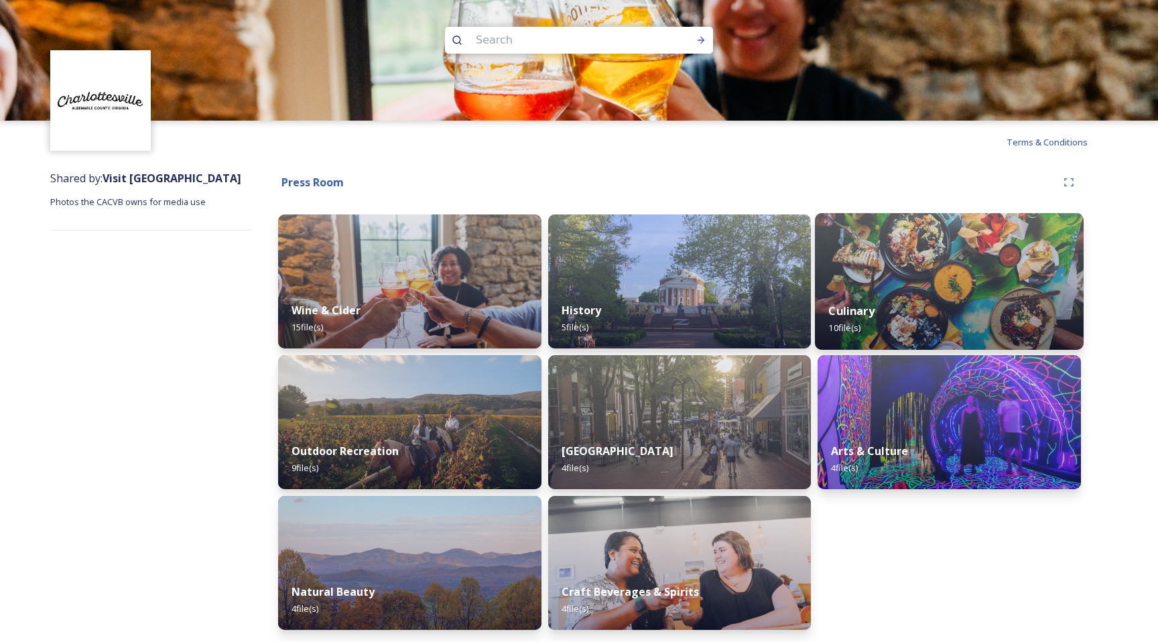
click at [889, 319] on div "Culinary 10 file(s)" at bounding box center [949, 319] width 269 height 61
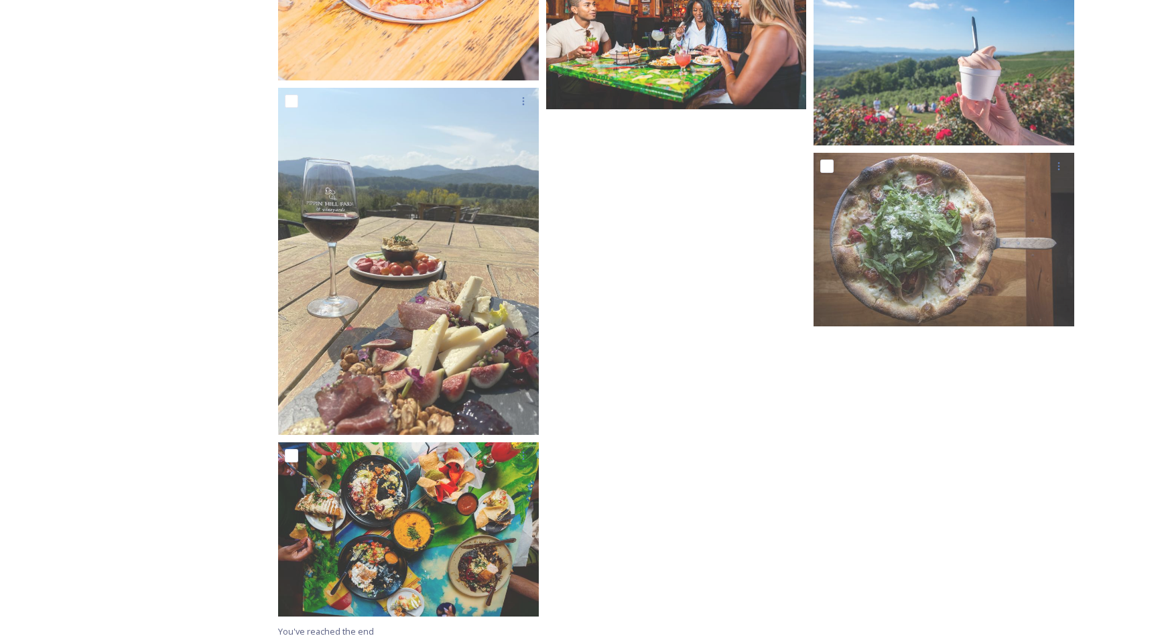
scroll to position [685, 0]
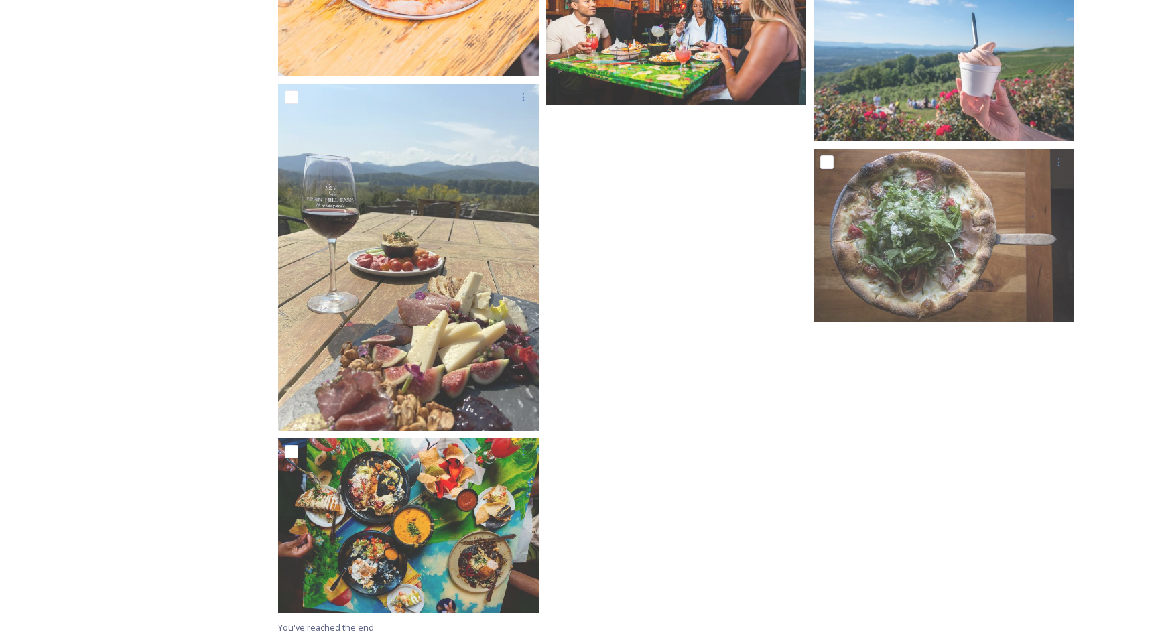
click at [156, 262] on div "Shared by: Visit [GEOGRAPHIC_DATA] Photos the CACVB owns for media use" at bounding box center [150, 60] width 201 height 1163
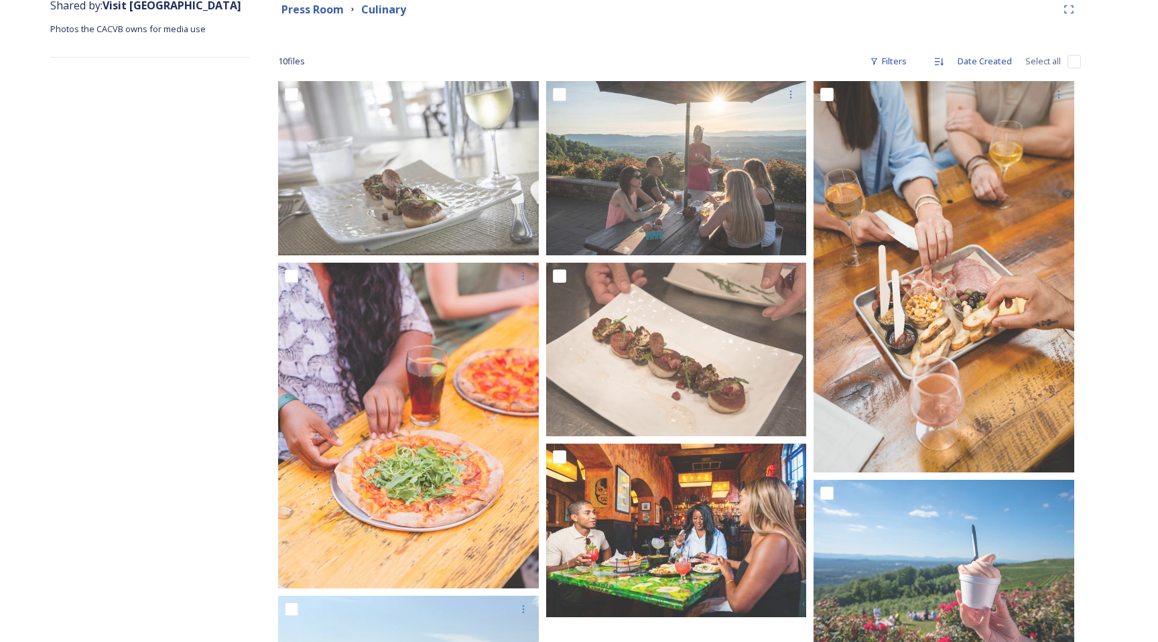
scroll to position [0, 0]
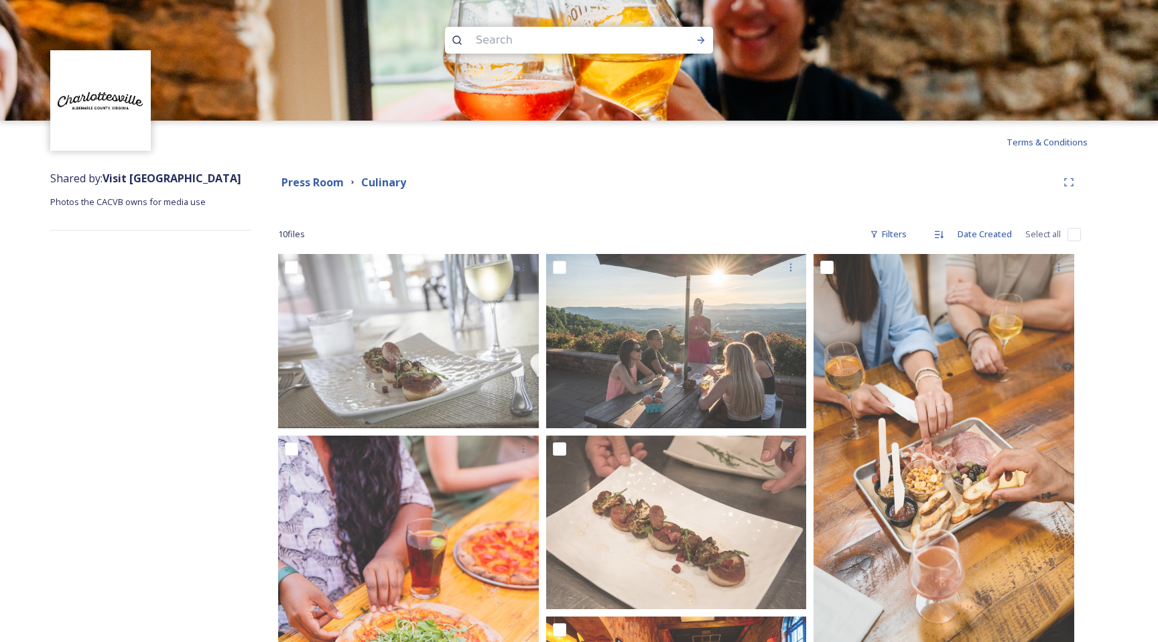
click at [1078, 235] on input "checkbox" at bounding box center [1073, 234] width 13 height 13
checkbox input "true"
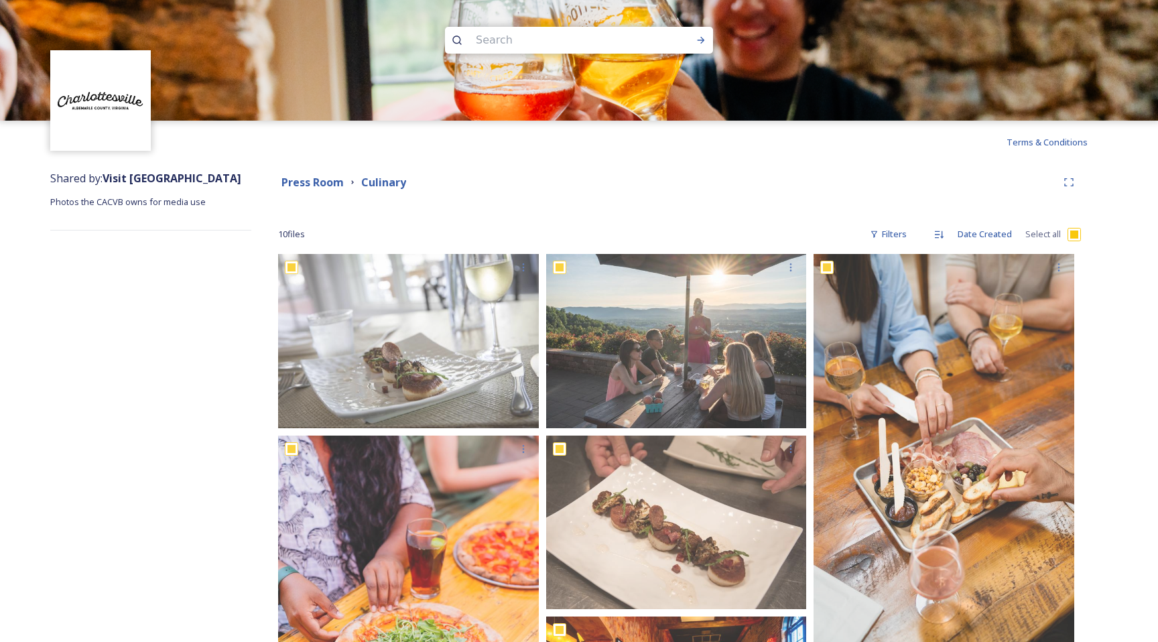
checkbox input "true"
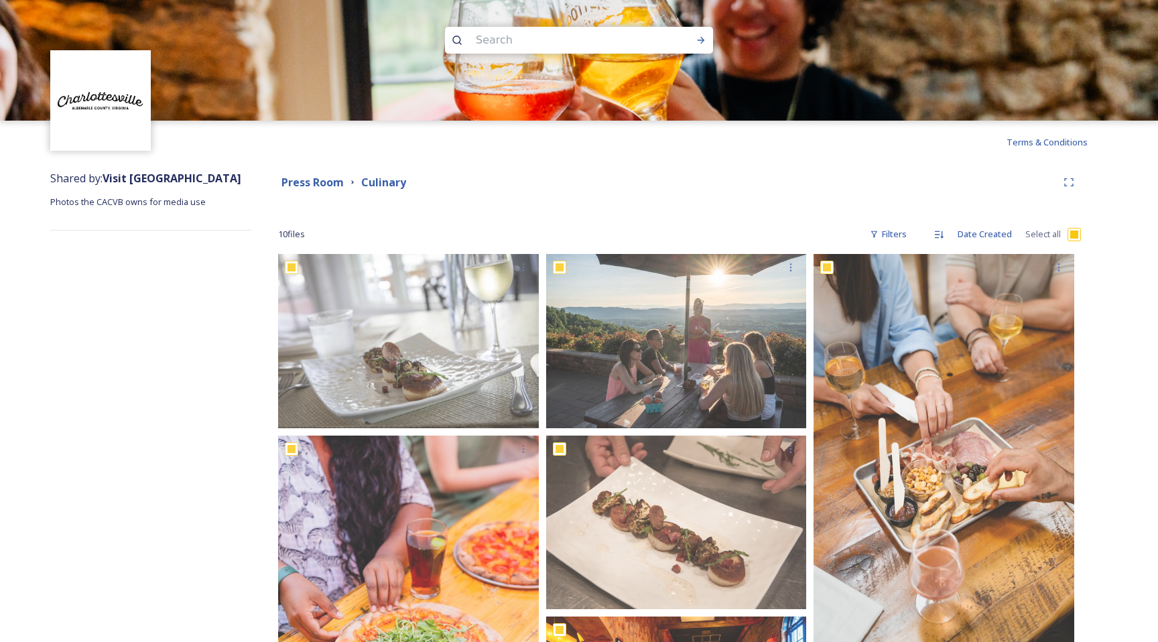
checkbox input "true"
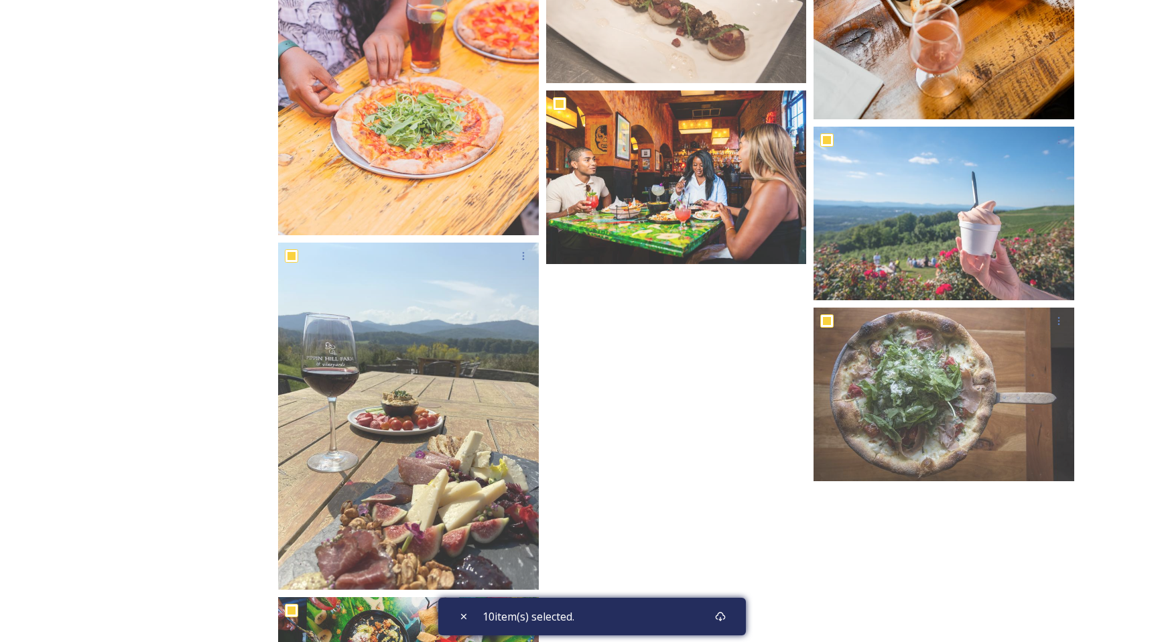
scroll to position [685, 0]
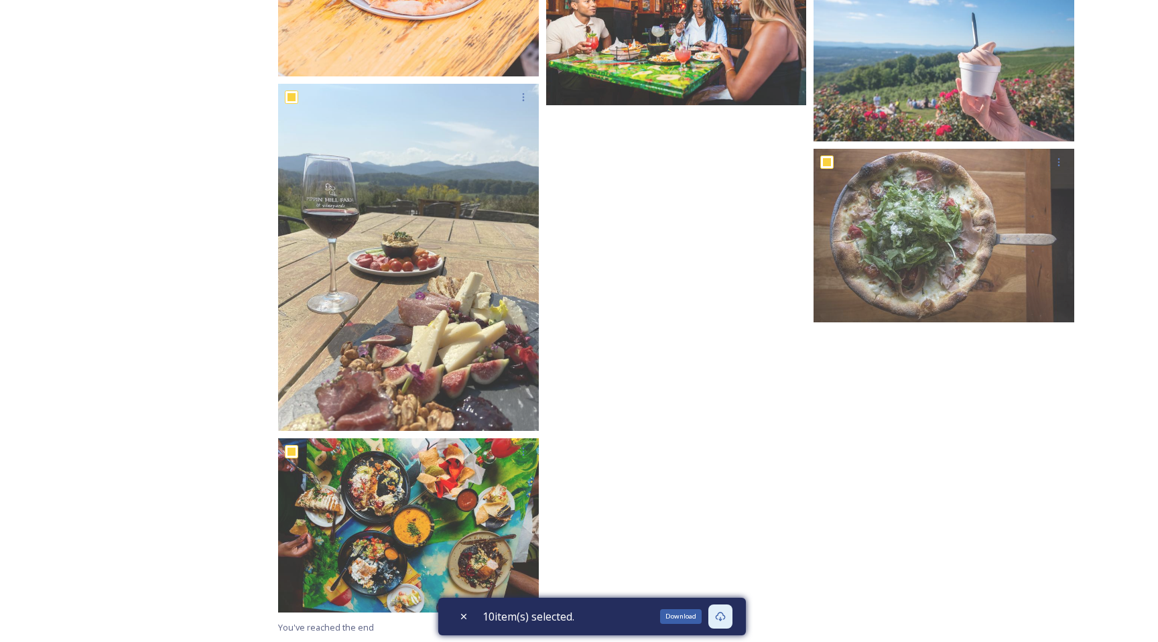
click at [720, 614] on icon at bounding box center [720, 616] width 11 height 11
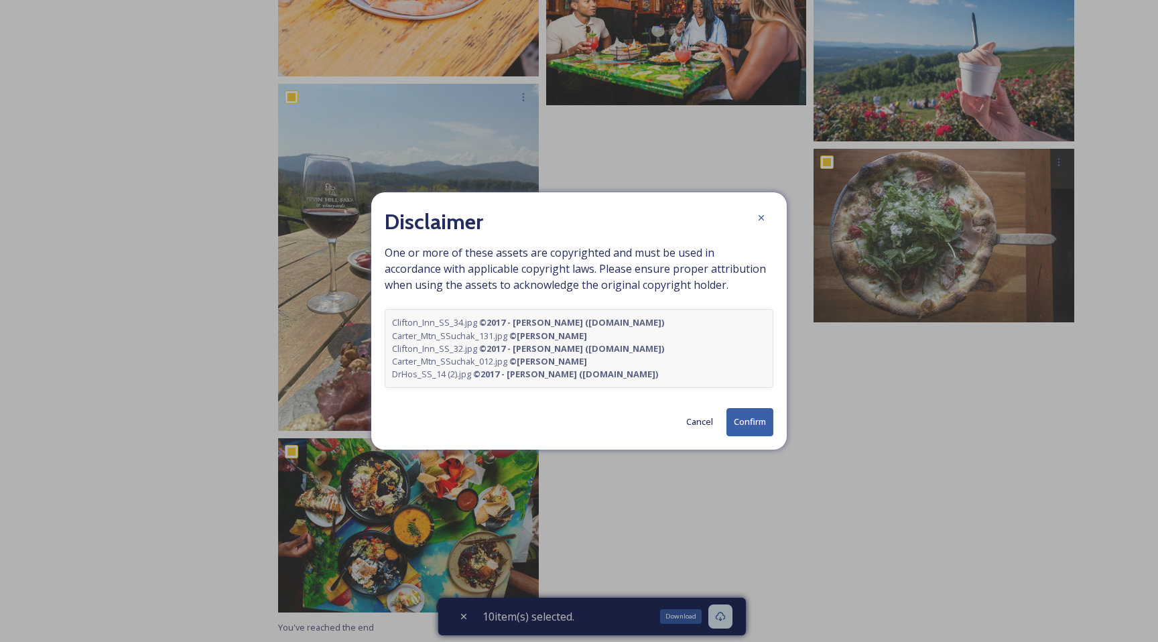
click at [745, 424] on button "Confirm" at bounding box center [749, 421] width 47 height 27
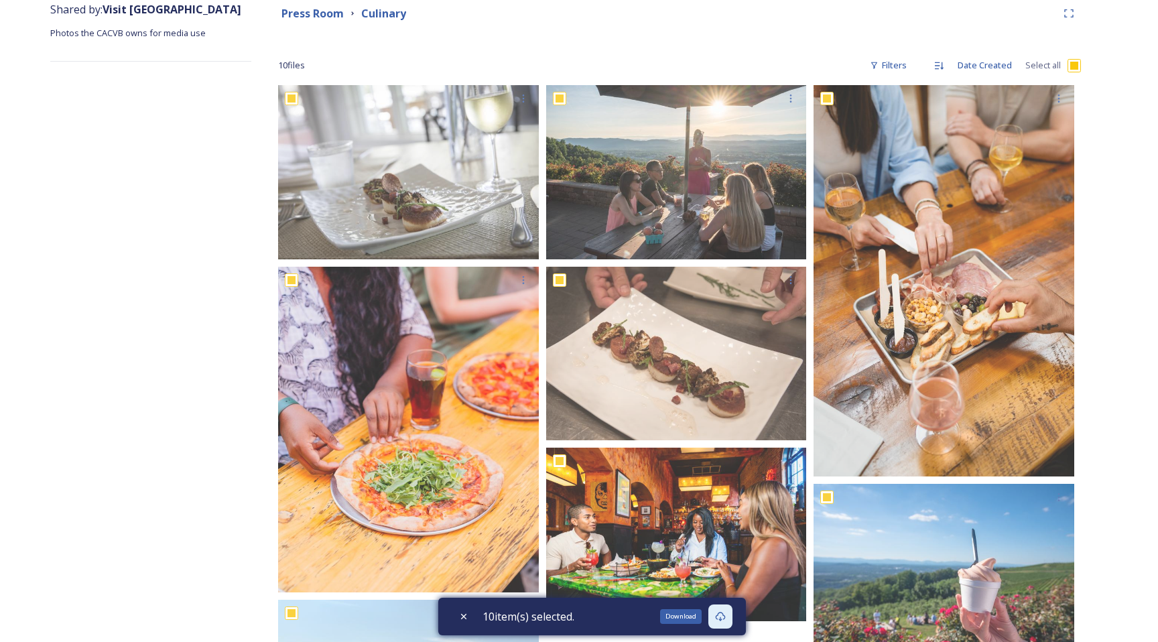
scroll to position [0, 0]
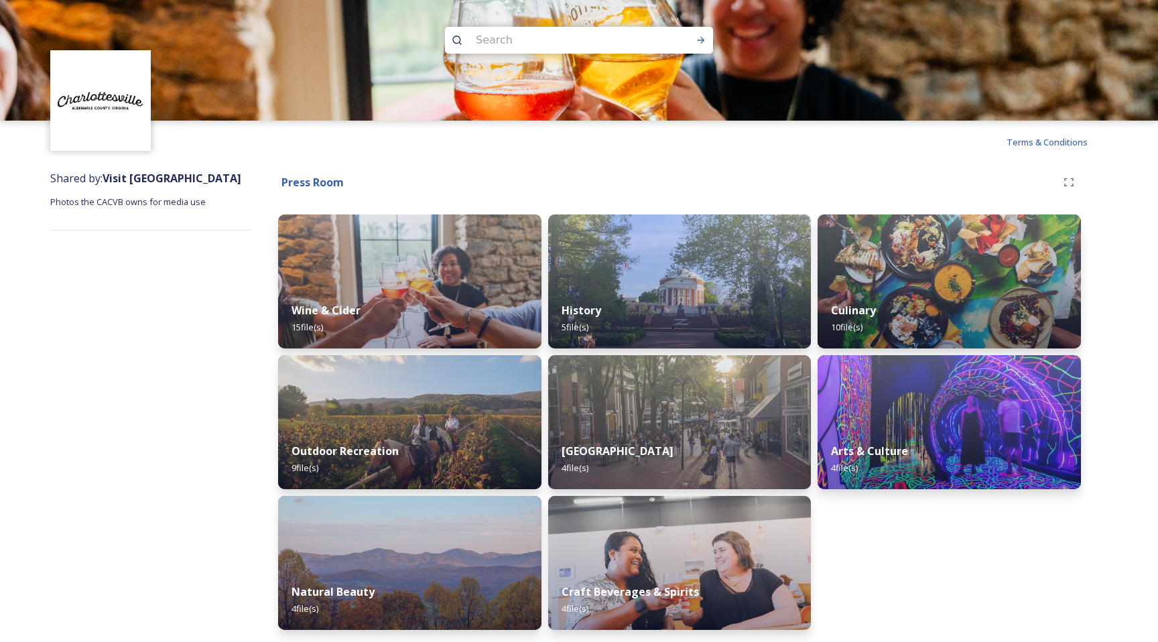
click at [188, 271] on div "Shared by: Visit [GEOGRAPHIC_DATA] Photos the CACVB owns for media use" at bounding box center [150, 404] width 201 height 480
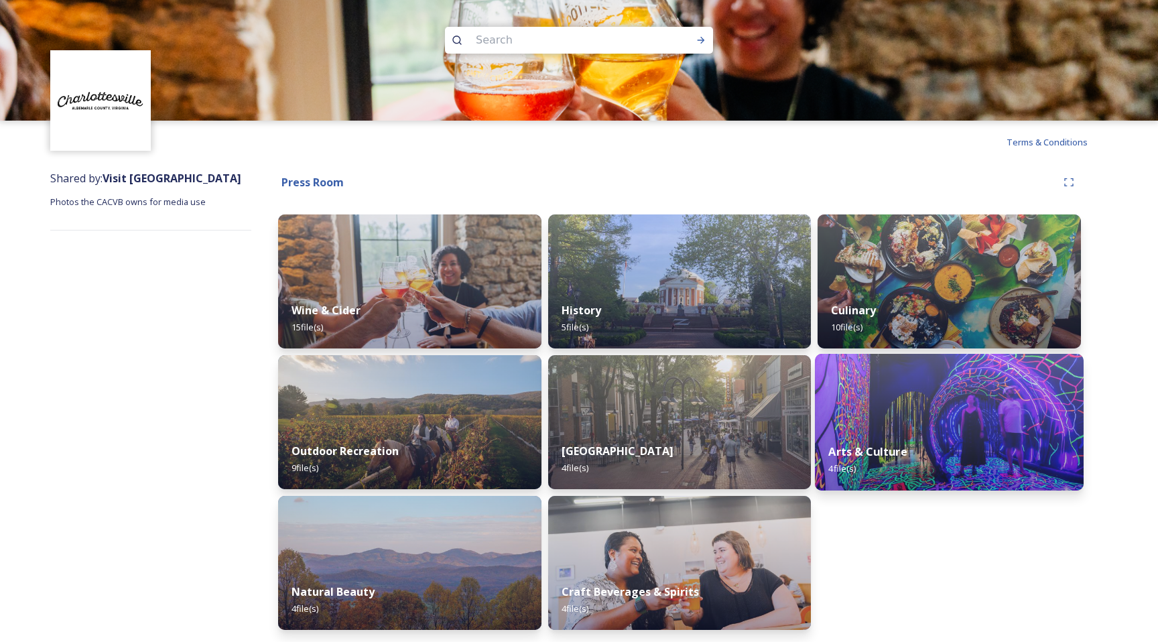
click at [905, 394] on img at bounding box center [949, 422] width 269 height 137
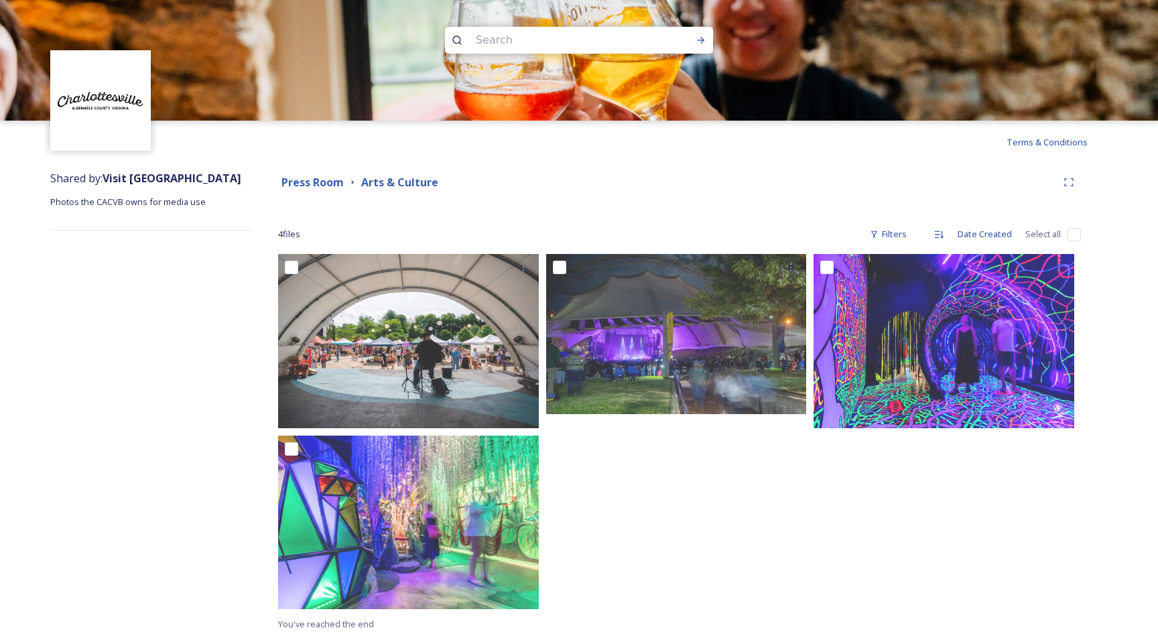
click at [1078, 233] on input "checkbox" at bounding box center [1073, 234] width 13 height 13
checkbox input "true"
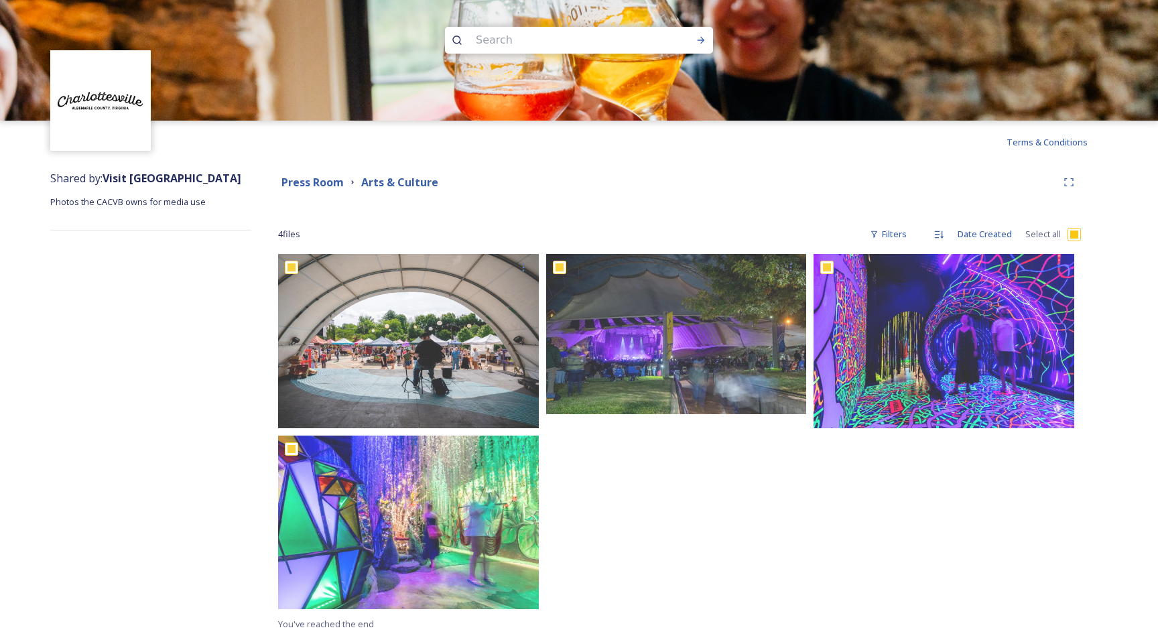
checkbox input "true"
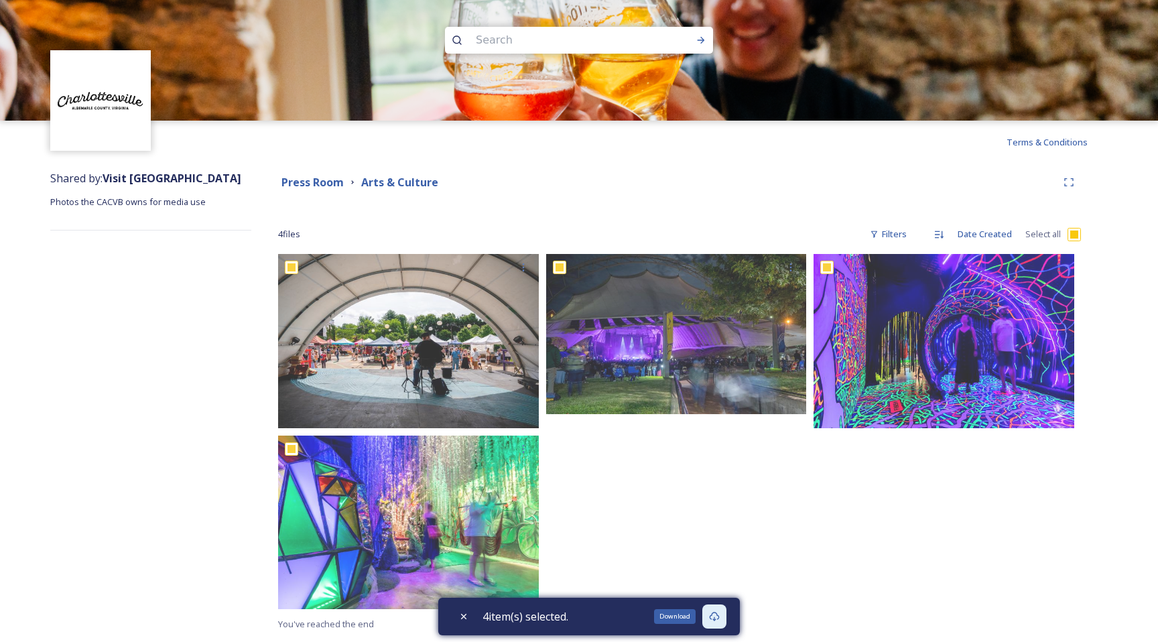
click at [720, 611] on icon at bounding box center [714, 616] width 11 height 11
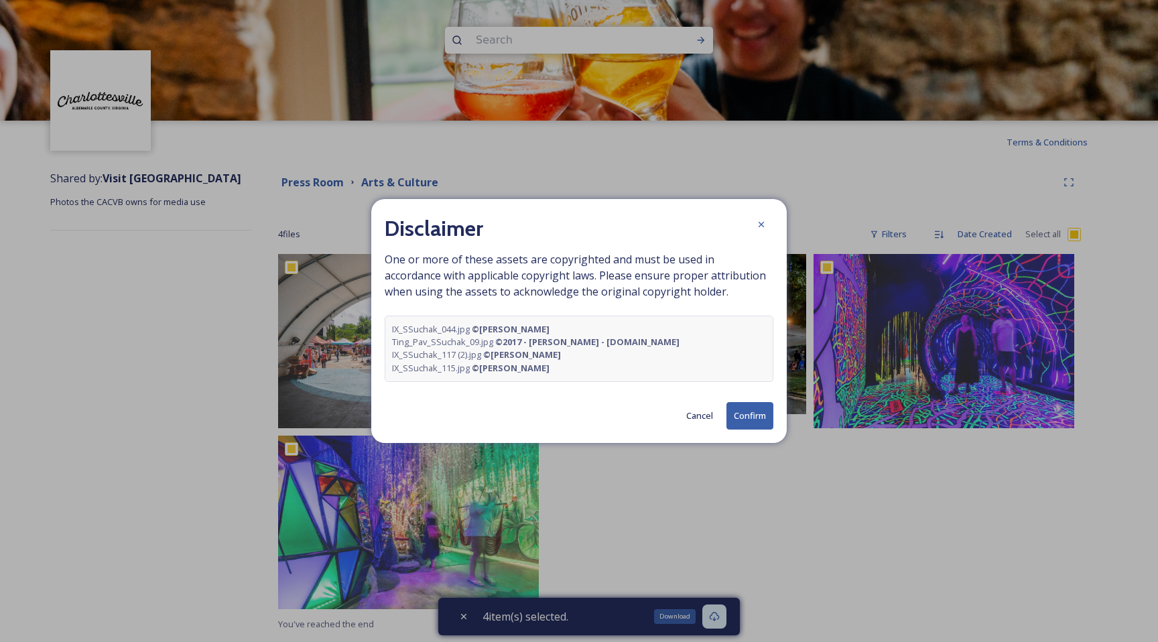
click at [748, 409] on button "Confirm" at bounding box center [749, 415] width 47 height 27
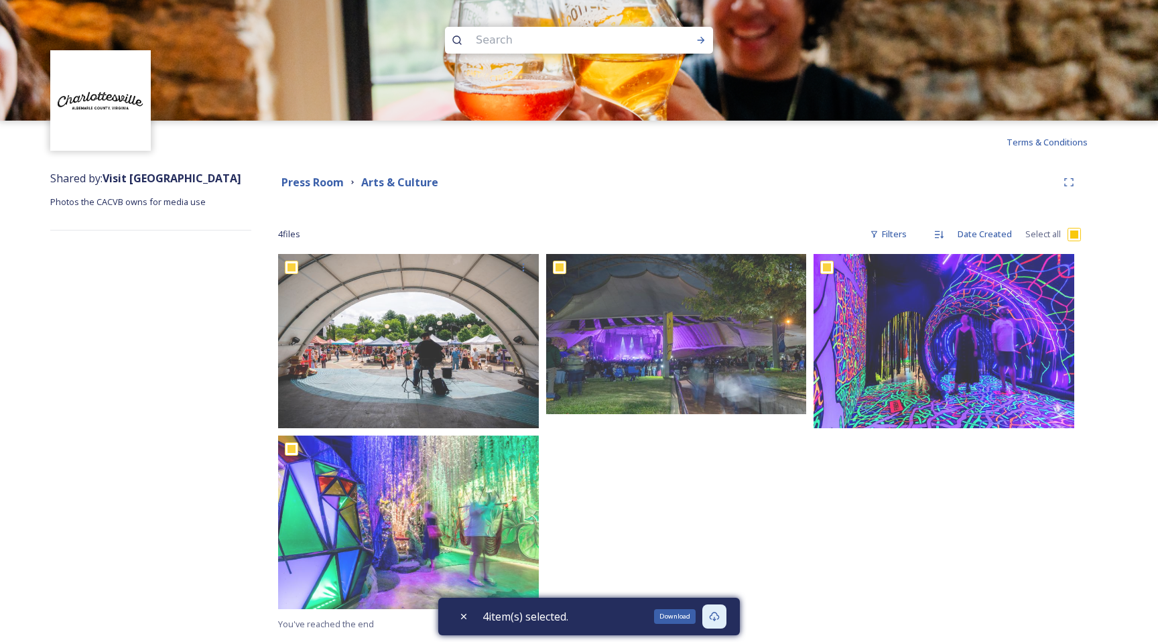
click at [161, 373] on div "Shared by: Visit [GEOGRAPHIC_DATA] Photos the CACVB owns for media use" at bounding box center [150, 401] width 201 height 475
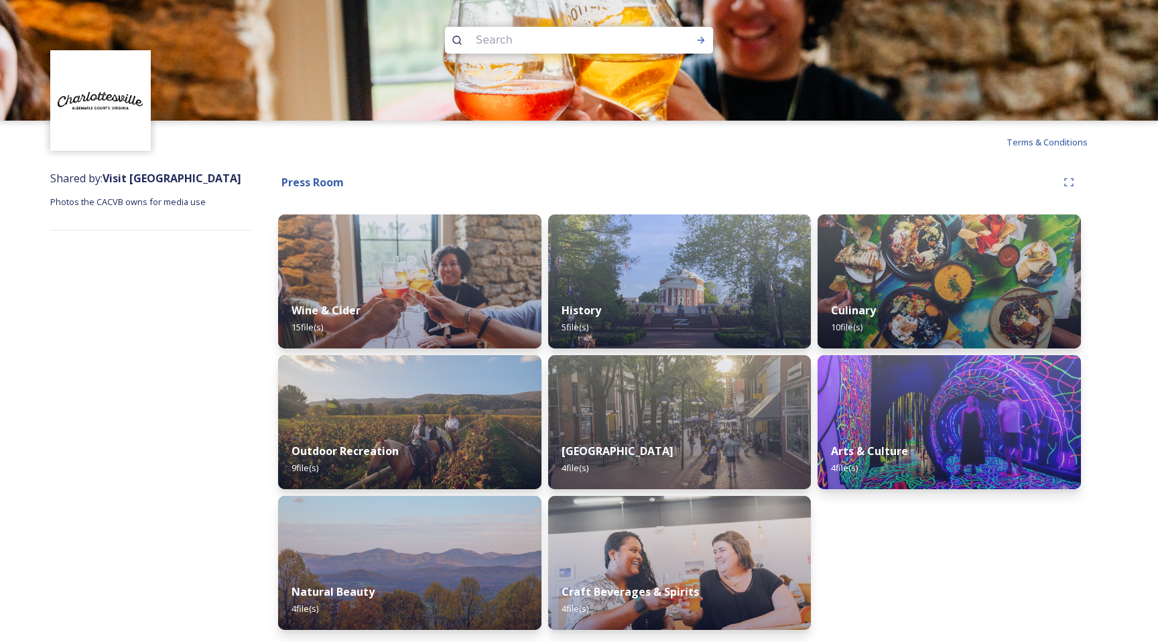
scroll to position [1, 0]
